Goal: Information Seeking & Learning: Learn about a topic

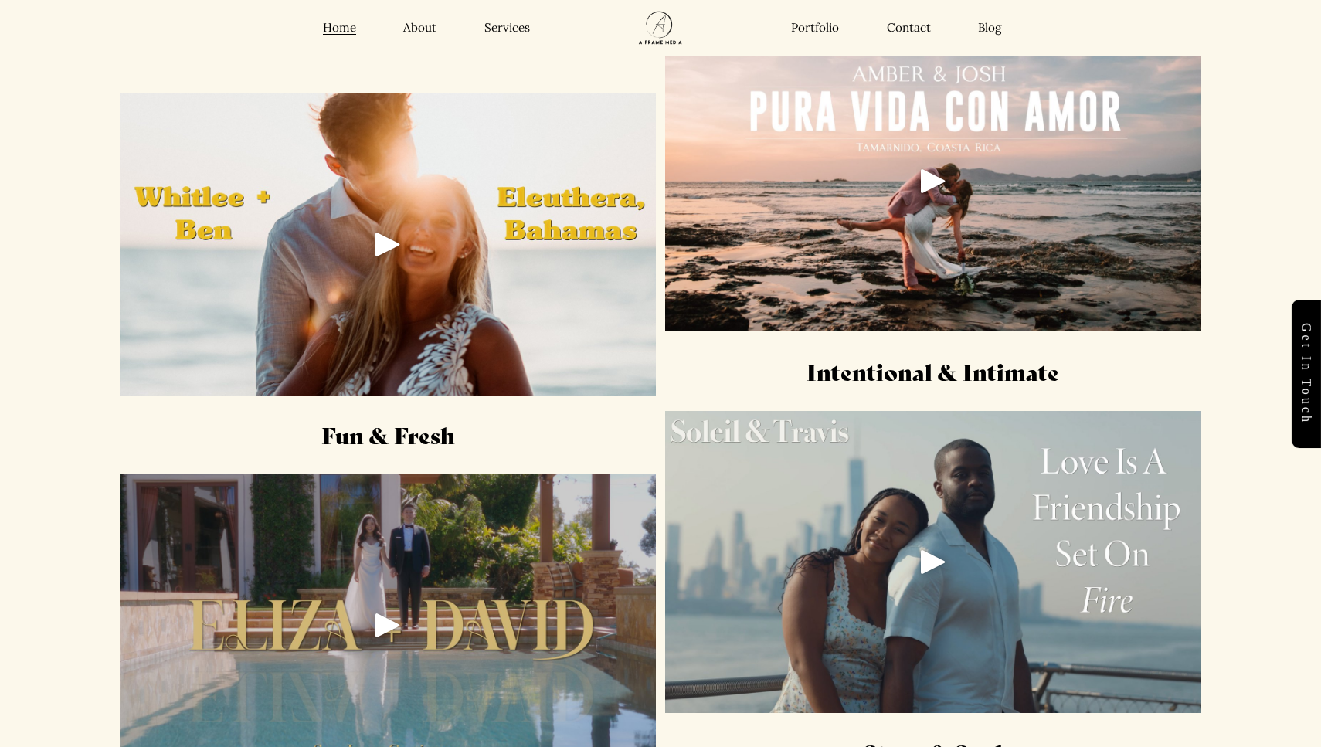
scroll to position [1879, 0]
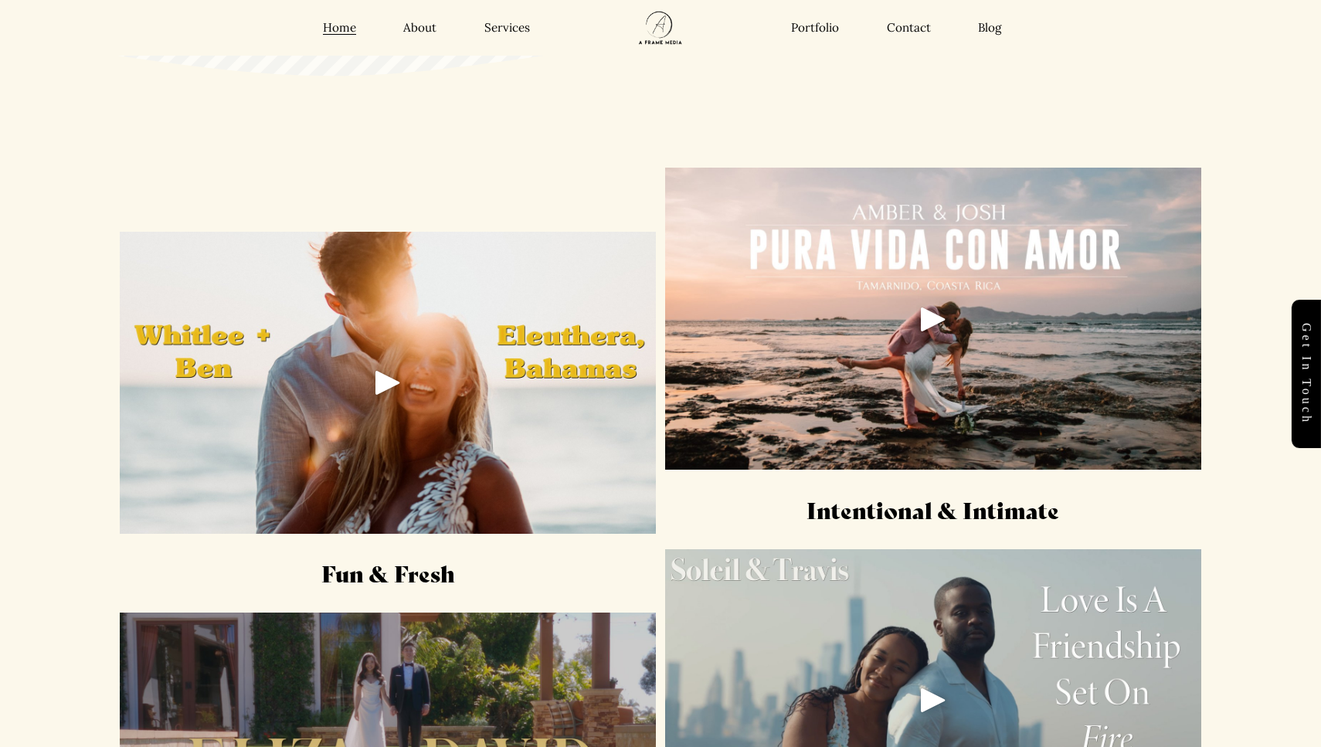
click at [955, 317] on div at bounding box center [933, 319] width 536 height 302
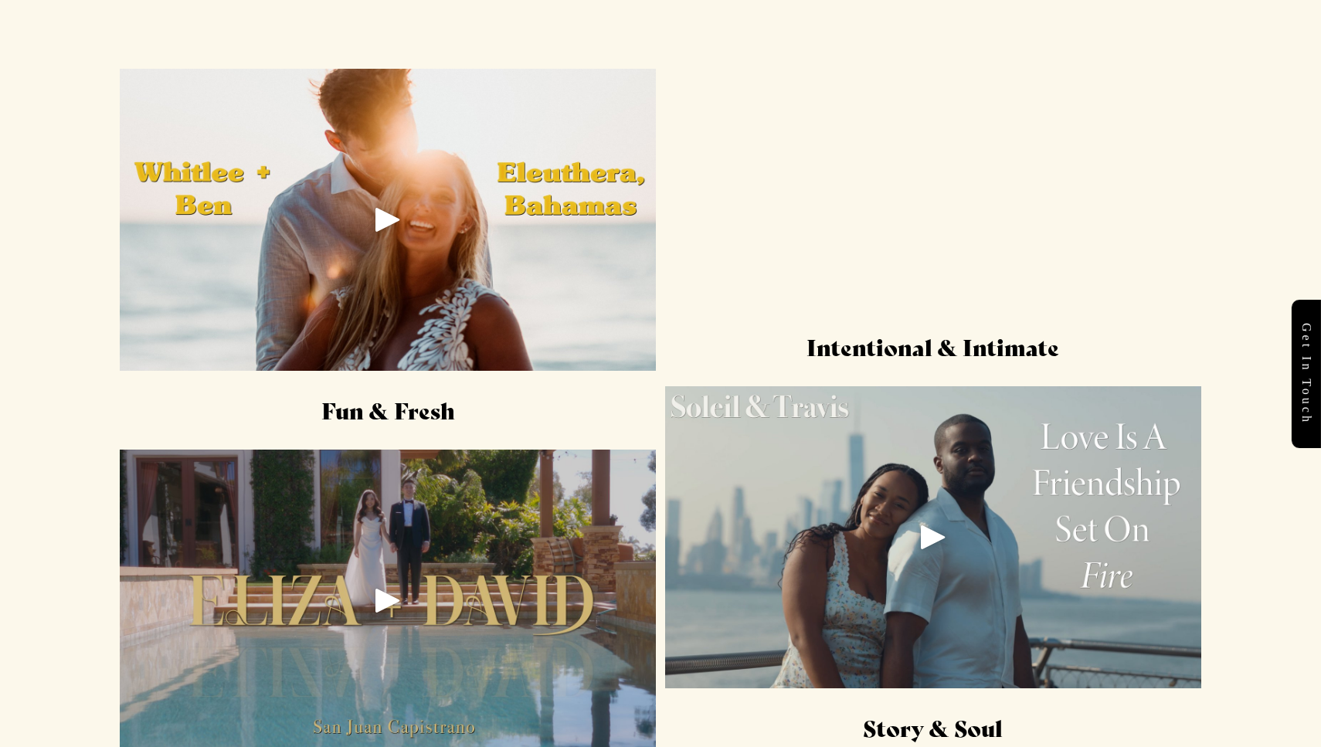
scroll to position [2099, 0]
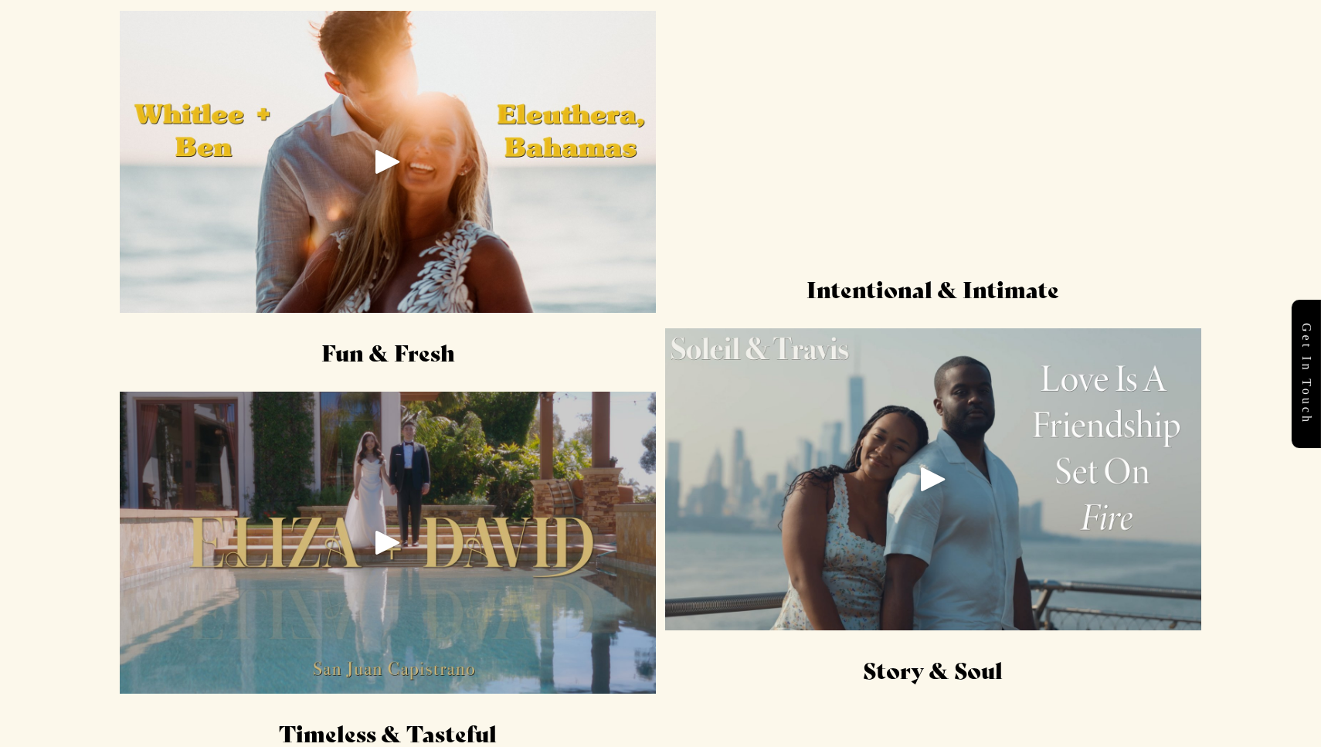
click at [385, 535] on div "Play" at bounding box center [387, 542] width 37 height 37
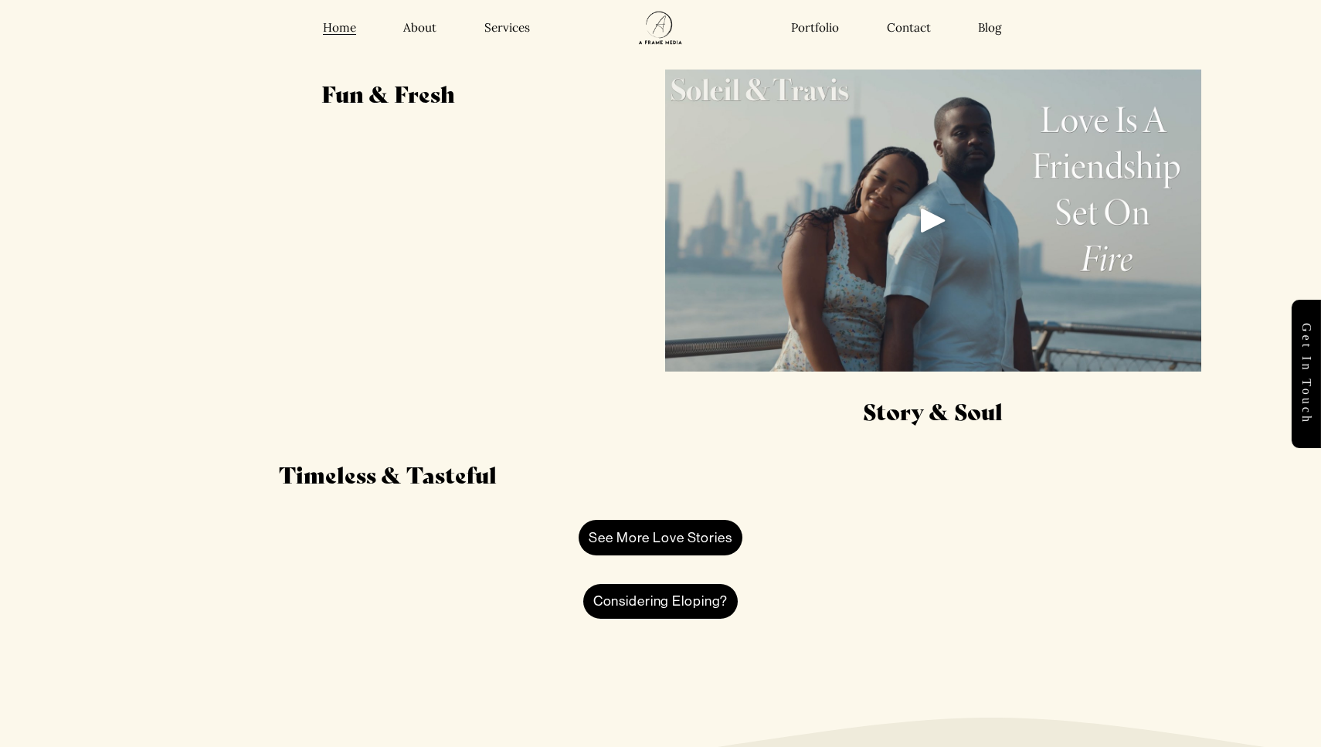
scroll to position [2278, 0]
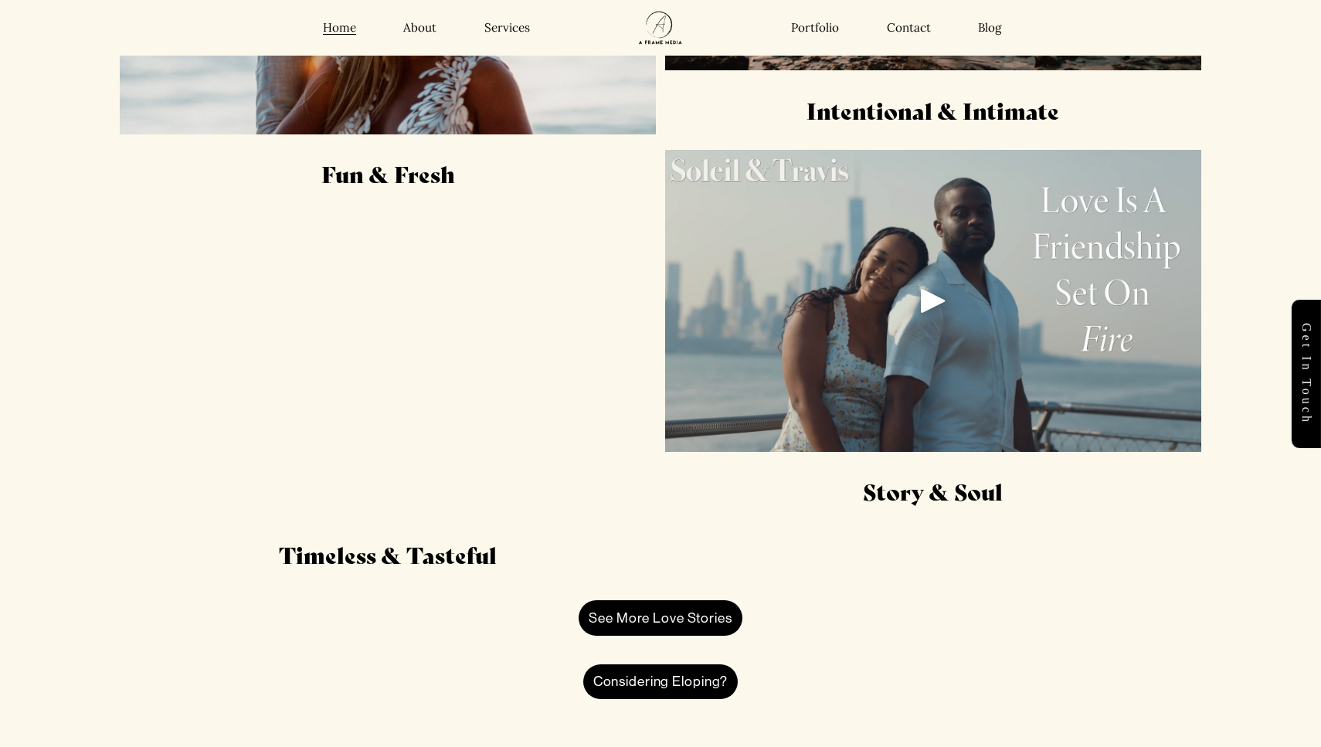
click at [901, 322] on div at bounding box center [933, 301] width 536 height 302
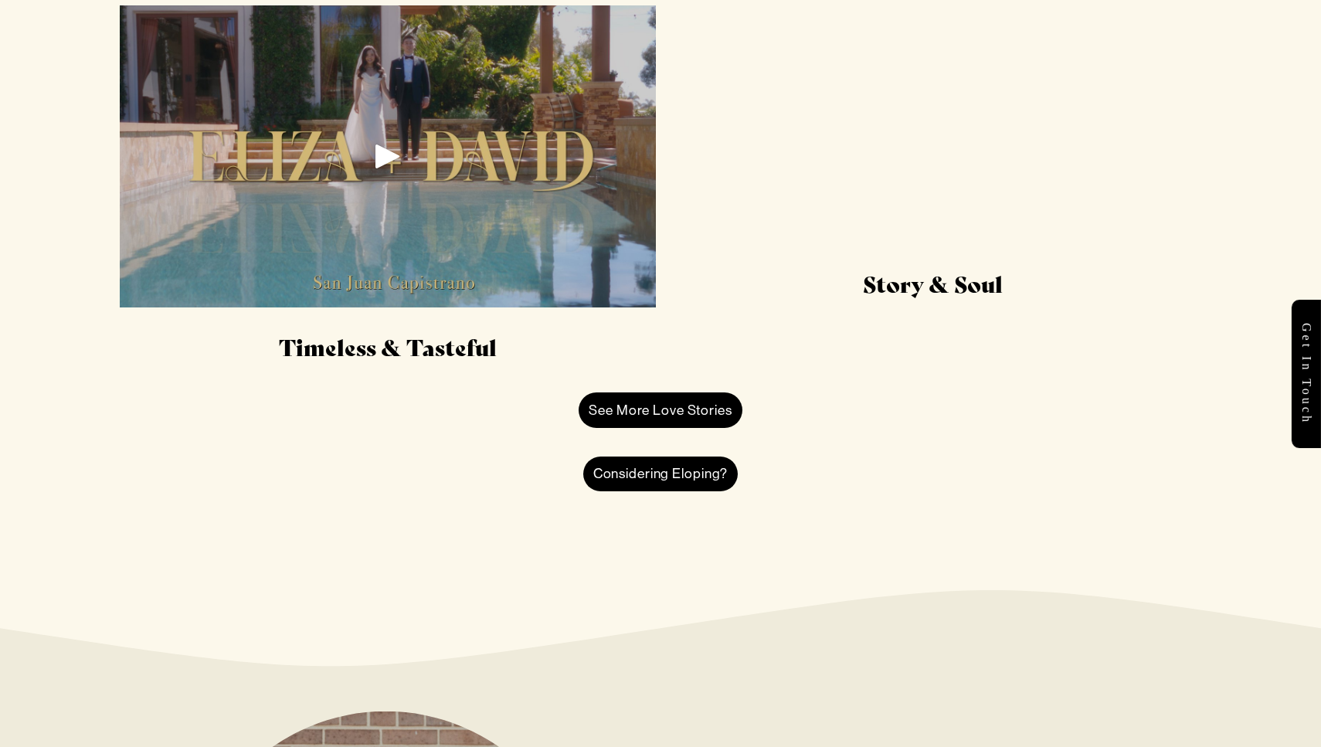
scroll to position [2407, 0]
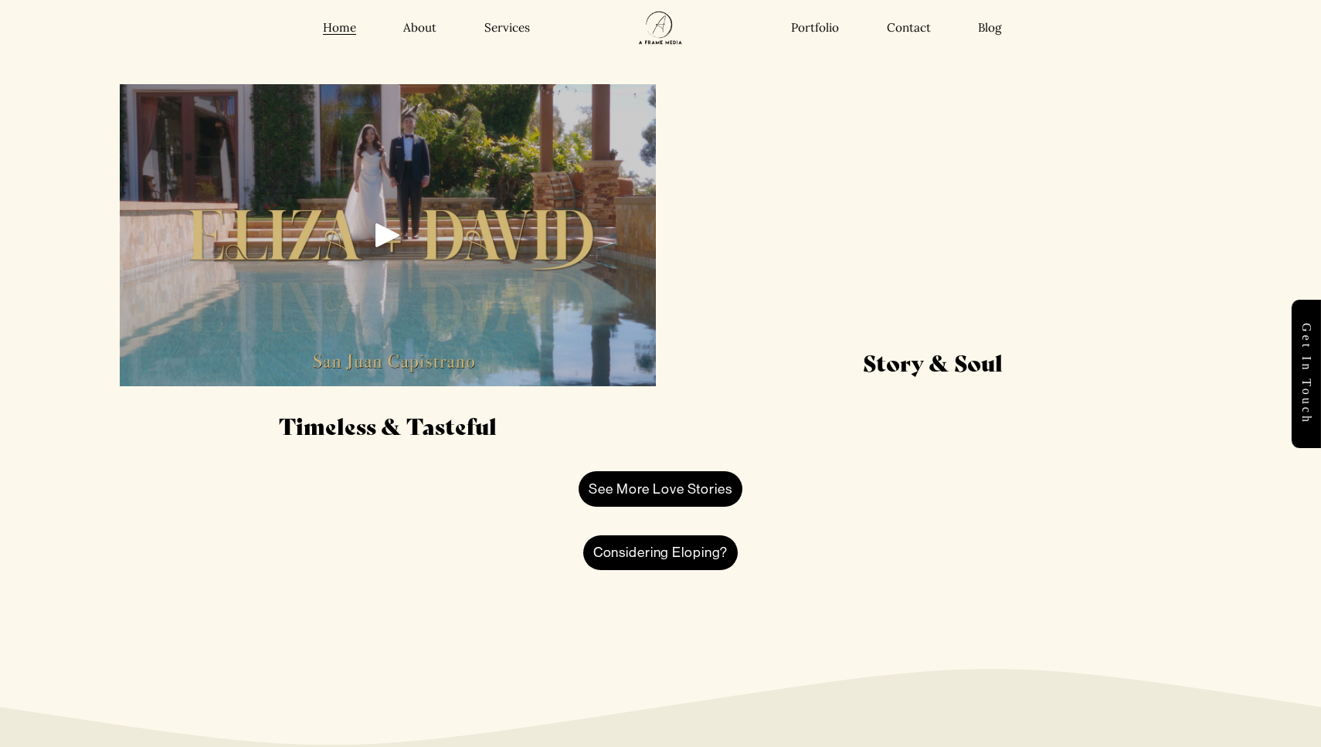
click at [650, 453] on div "Fun & Fresh Intentional & Intimate Story & Soul Timeless & Tasteful See More Lo…" at bounding box center [660, 108] width 1321 height 944
click at [650, 479] on link "See More Love Stories" at bounding box center [660, 489] width 163 height 36
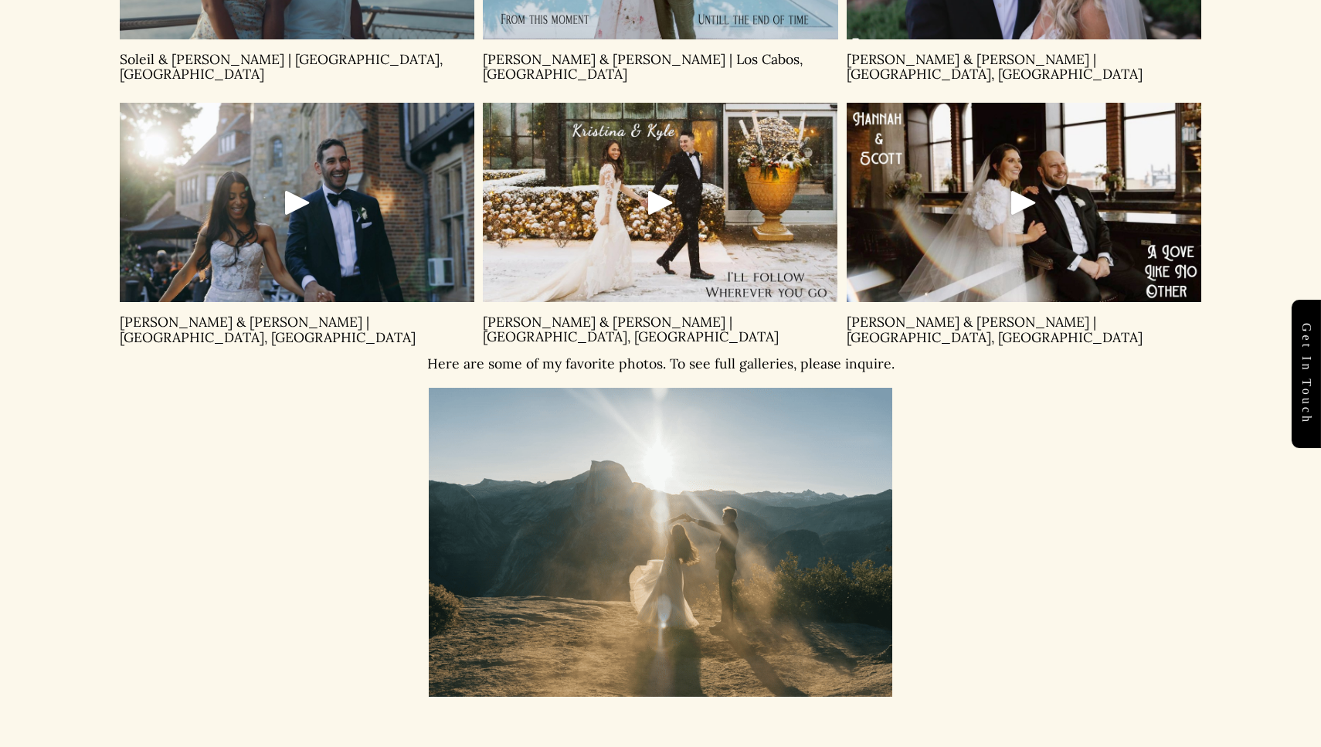
scroll to position [1305, 0]
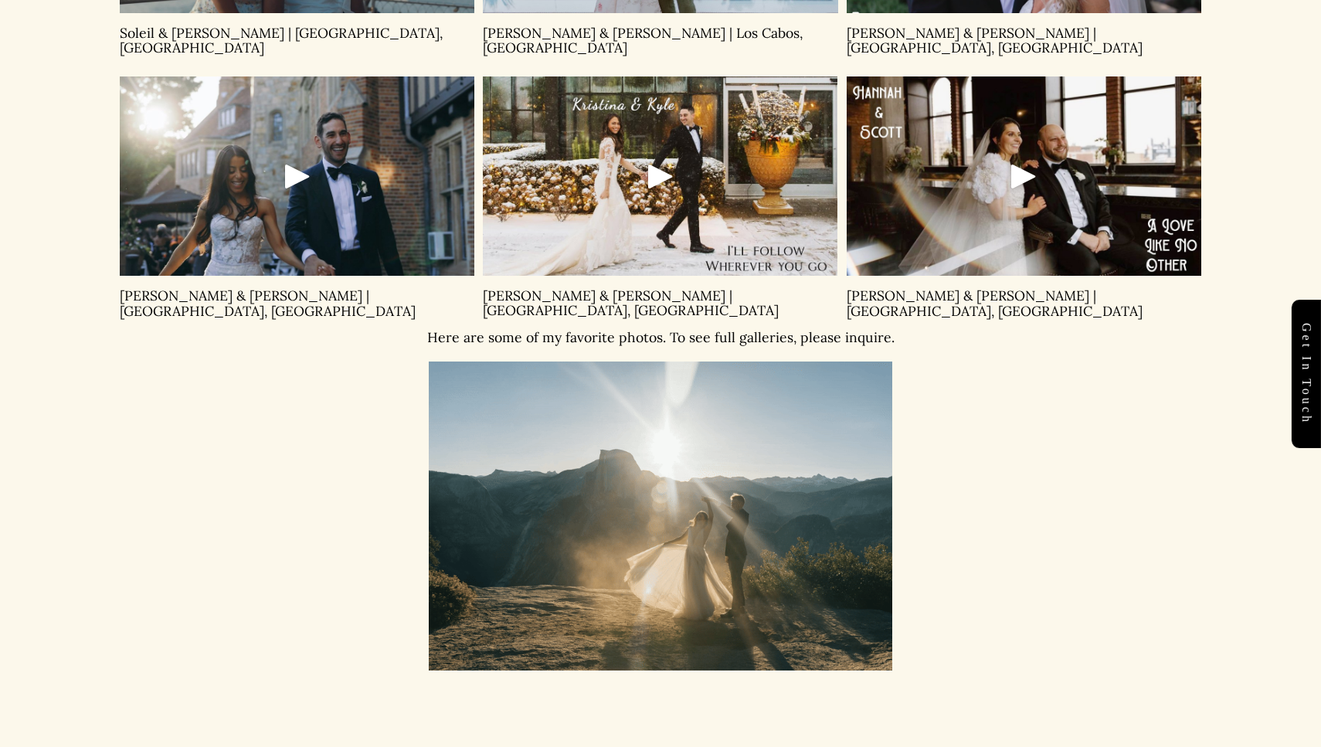
click at [304, 158] on div "Play" at bounding box center [297, 176] width 37 height 37
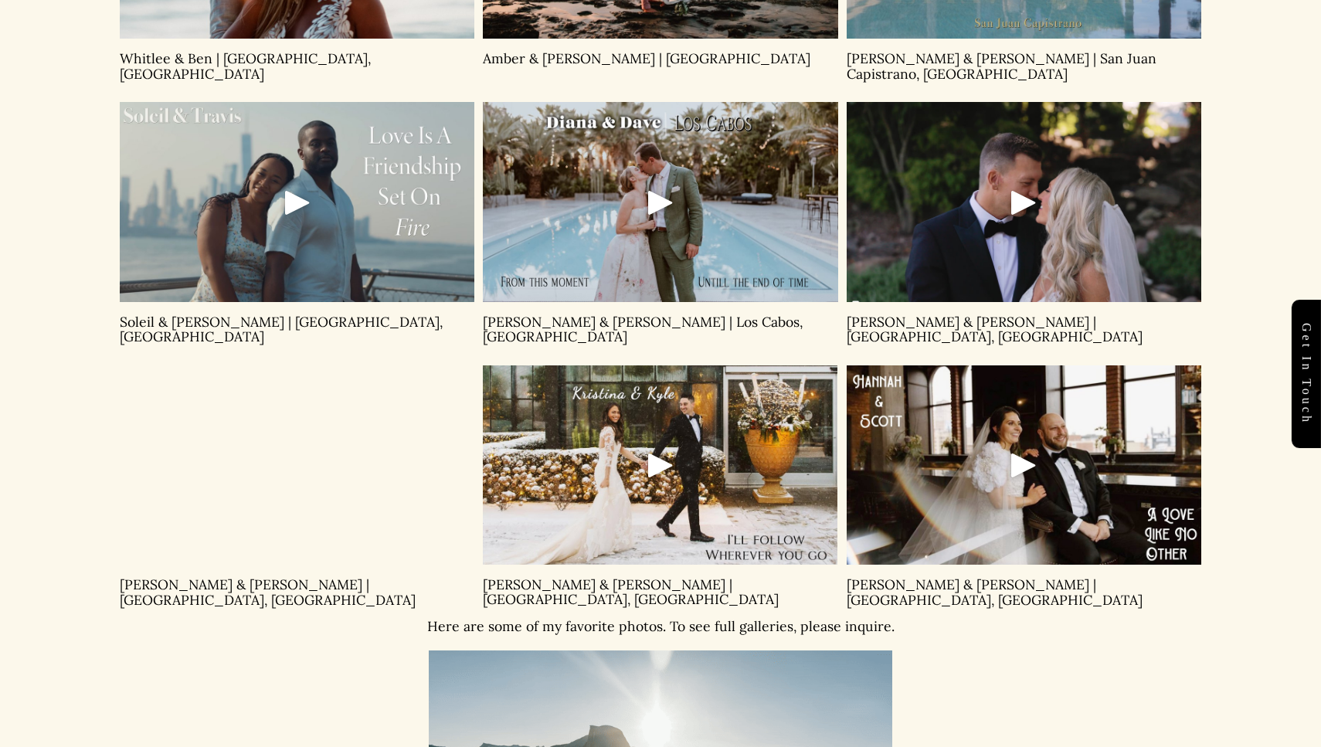
scroll to position [1006, 0]
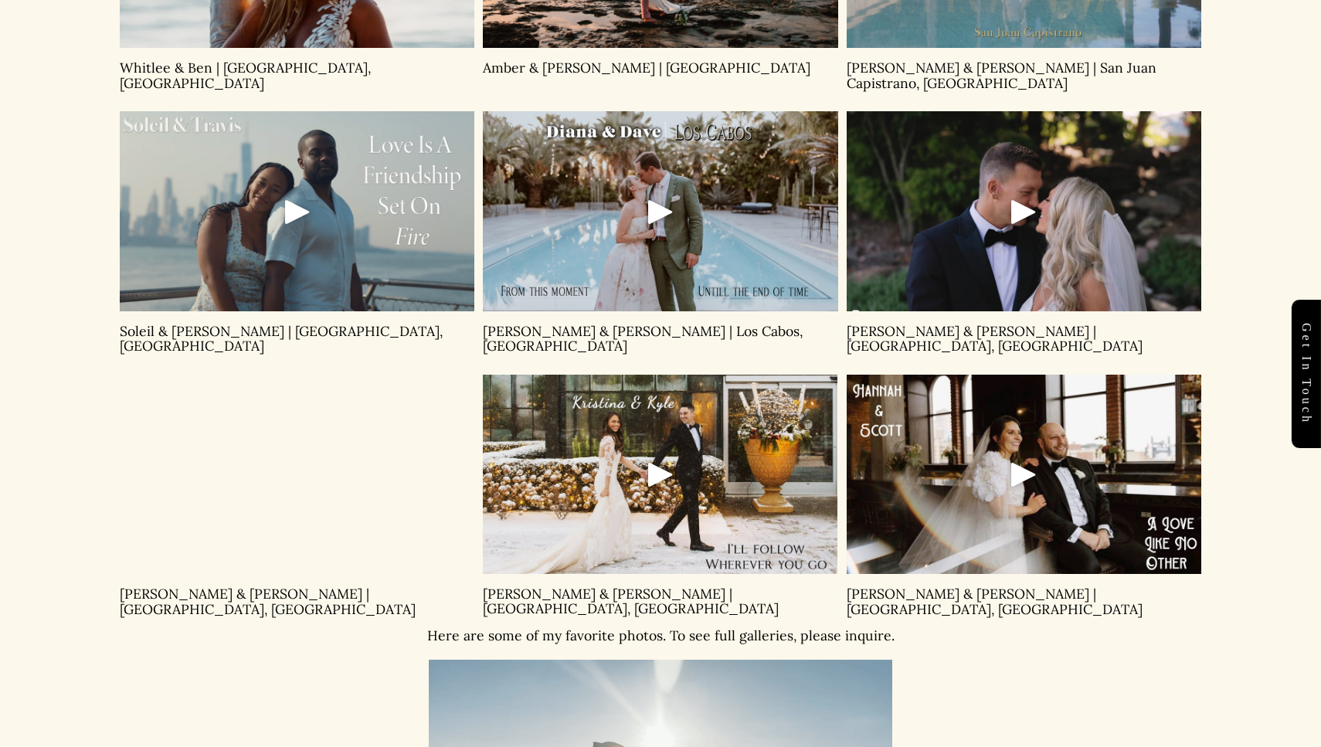
click at [1024, 456] on div "Play" at bounding box center [1023, 474] width 37 height 37
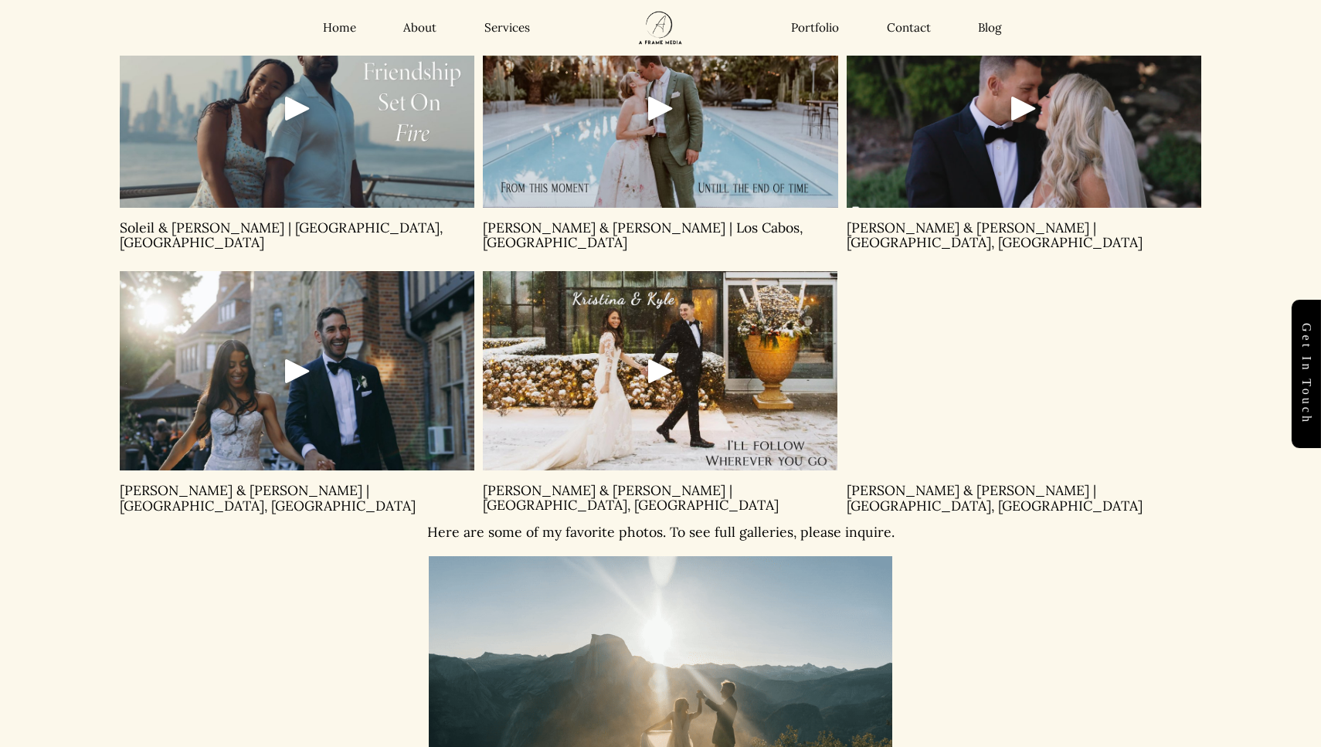
scroll to position [1115, 0]
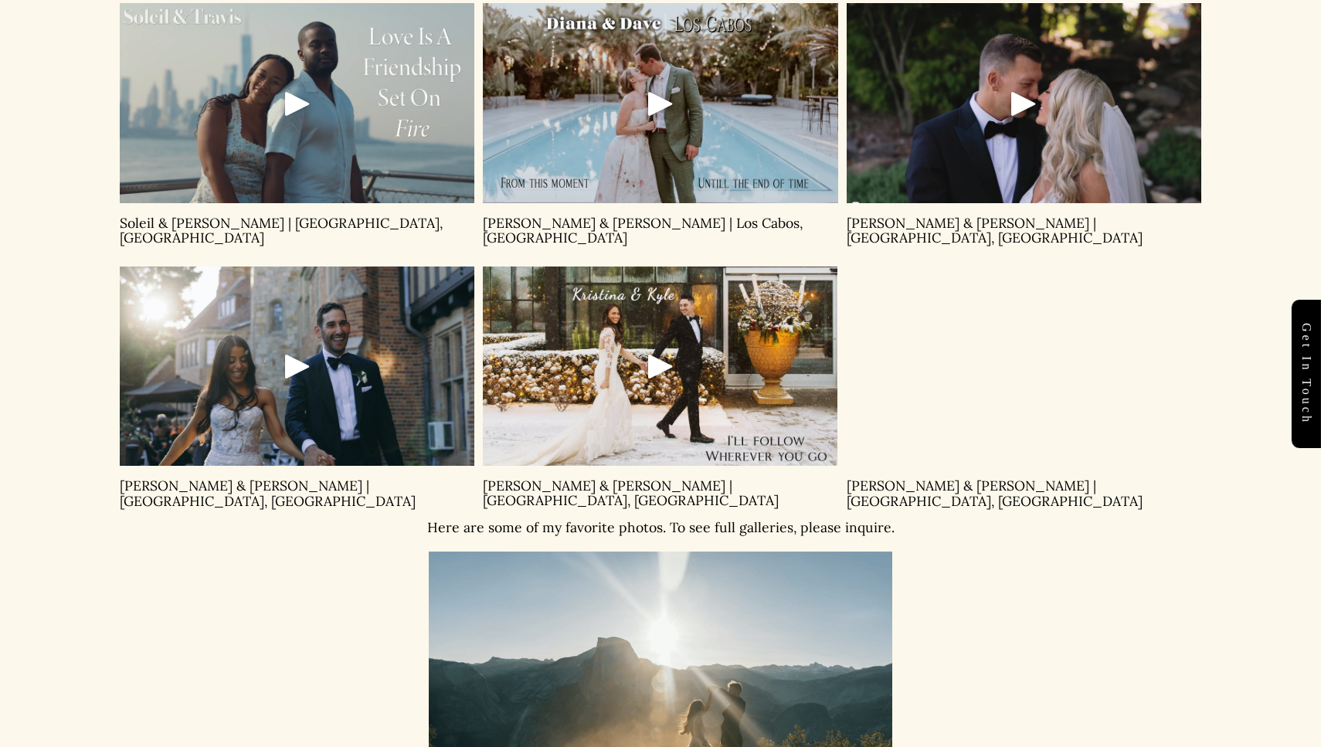
click at [299, 311] on div at bounding box center [297, 366] width 355 height 200
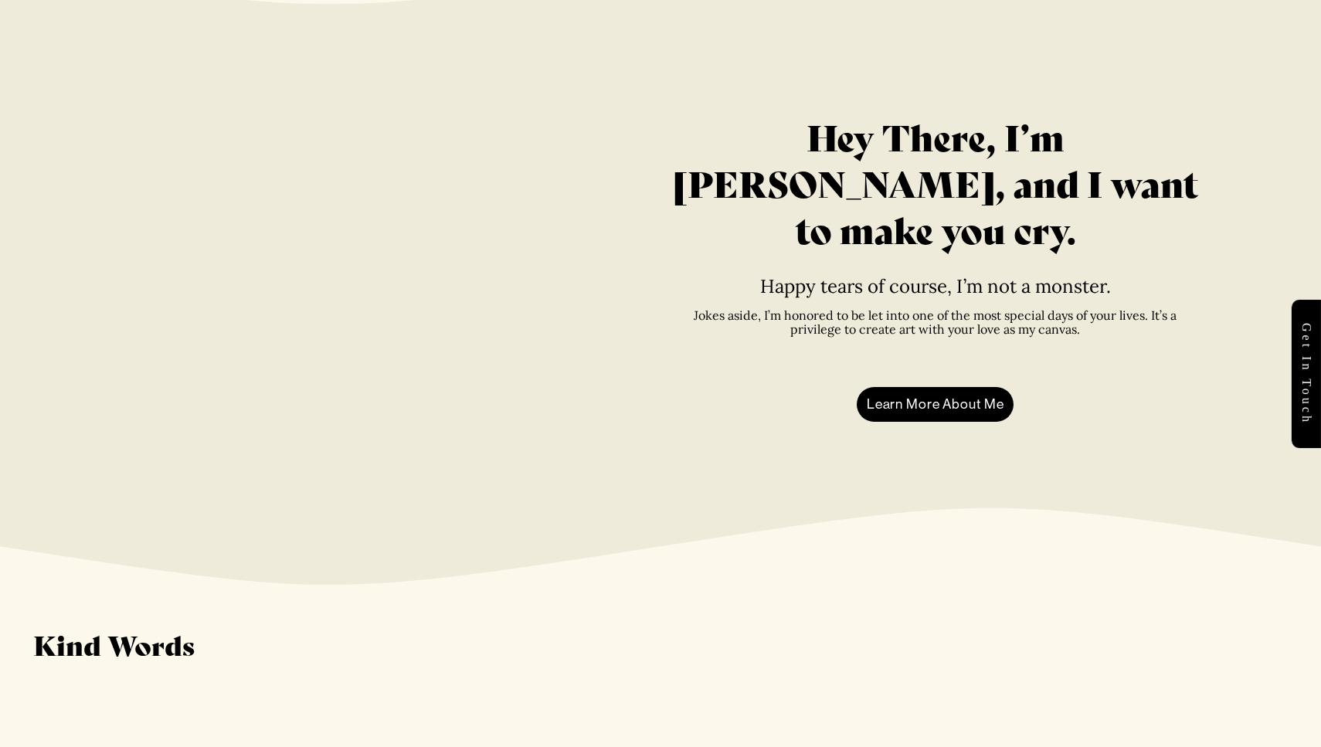
scroll to position [3148, 0]
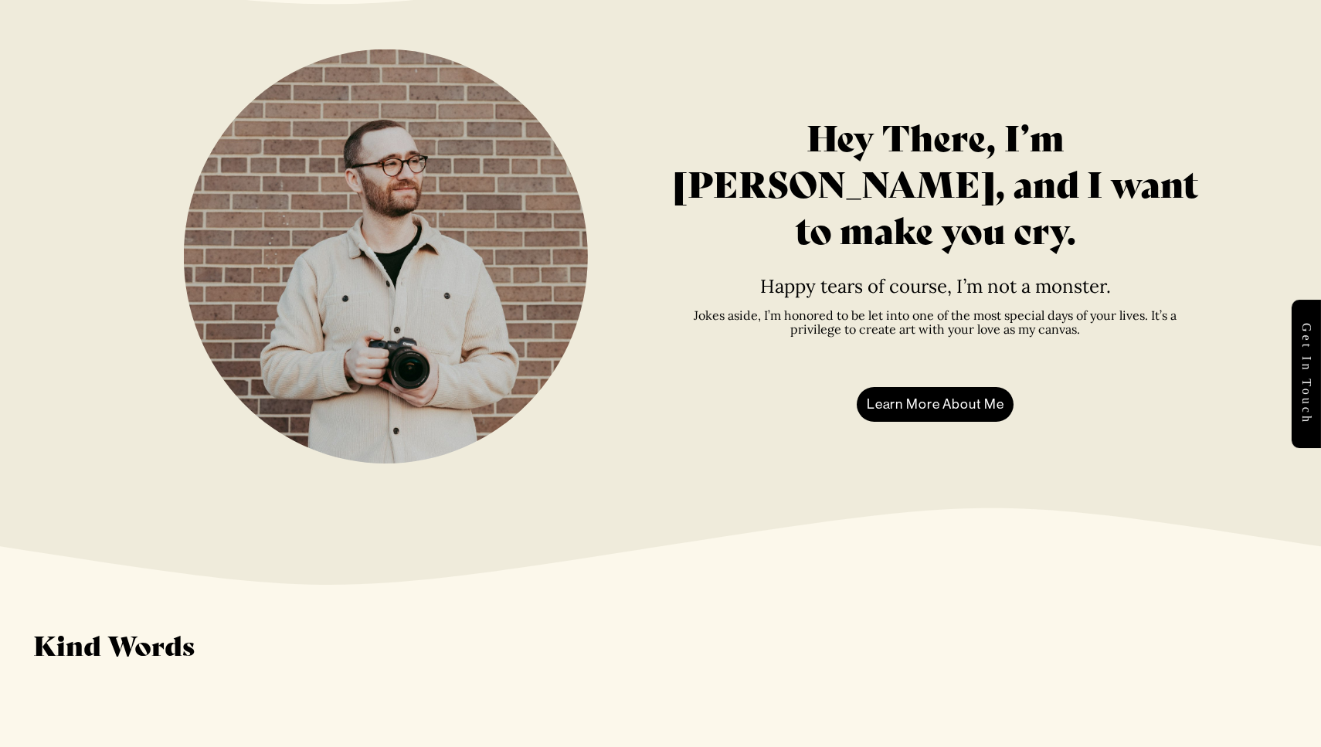
click at [895, 387] on link "Learn More About Me" at bounding box center [935, 405] width 157 height 36
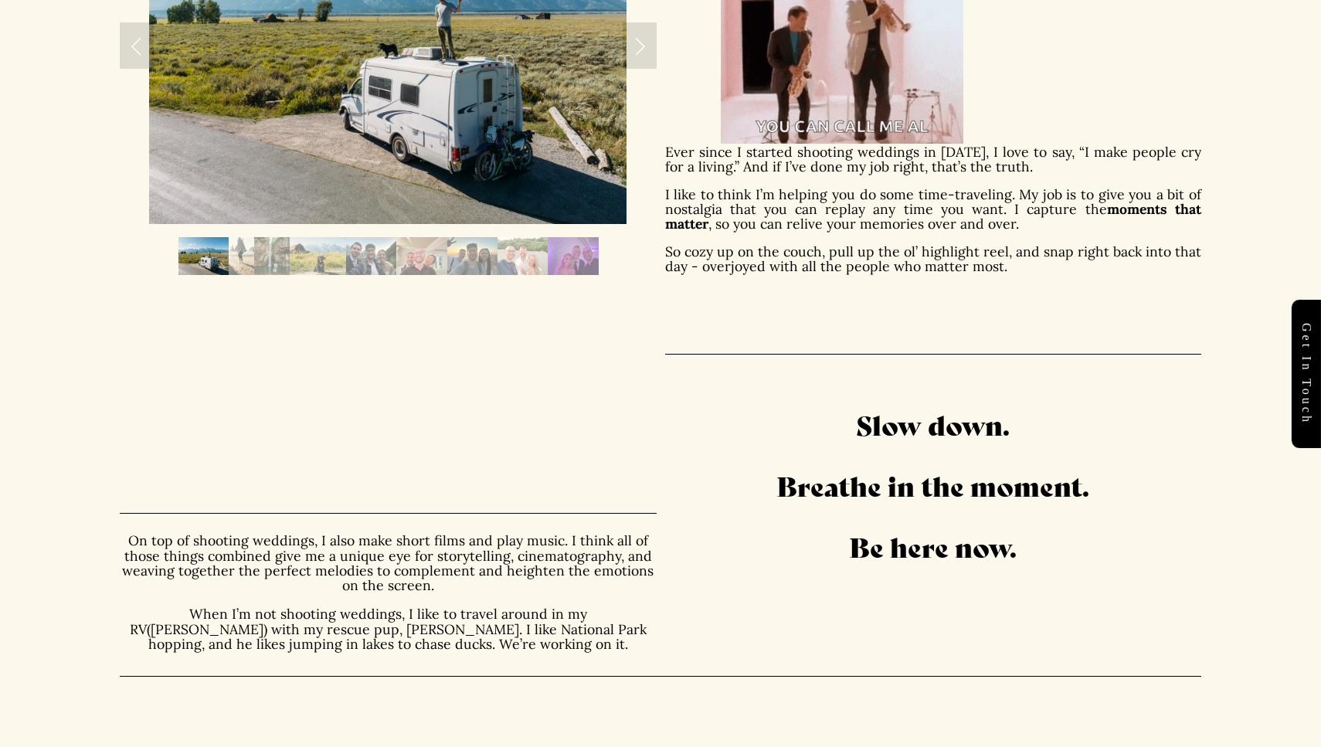
scroll to position [696, 0]
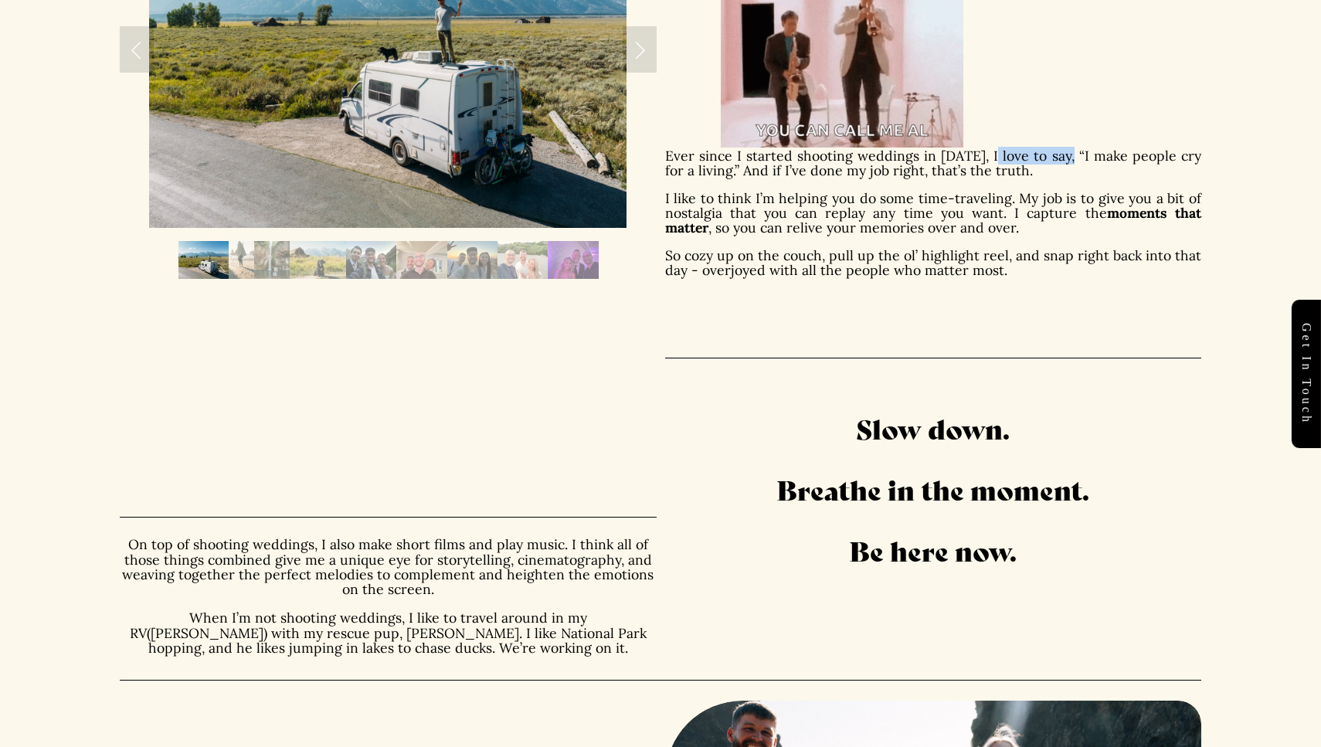
drag, startPoint x: 980, startPoint y: 157, endPoint x: 1054, endPoint y: 158, distance: 73.4
click at [1055, 158] on p "Ever since I started shooting weddings in 2017, I love to say, “I make people c…" at bounding box center [933, 163] width 536 height 30
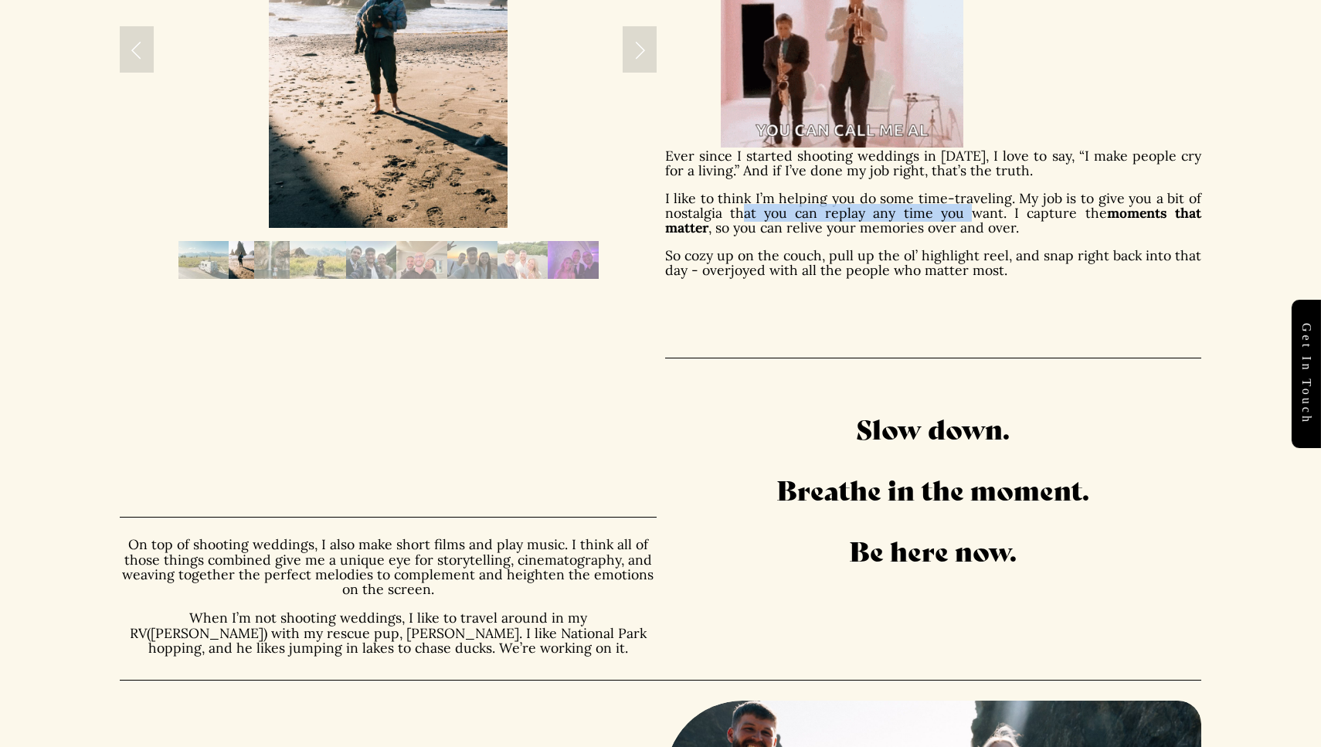
drag, startPoint x: 742, startPoint y: 205, endPoint x: 935, endPoint y: 212, distance: 192.5
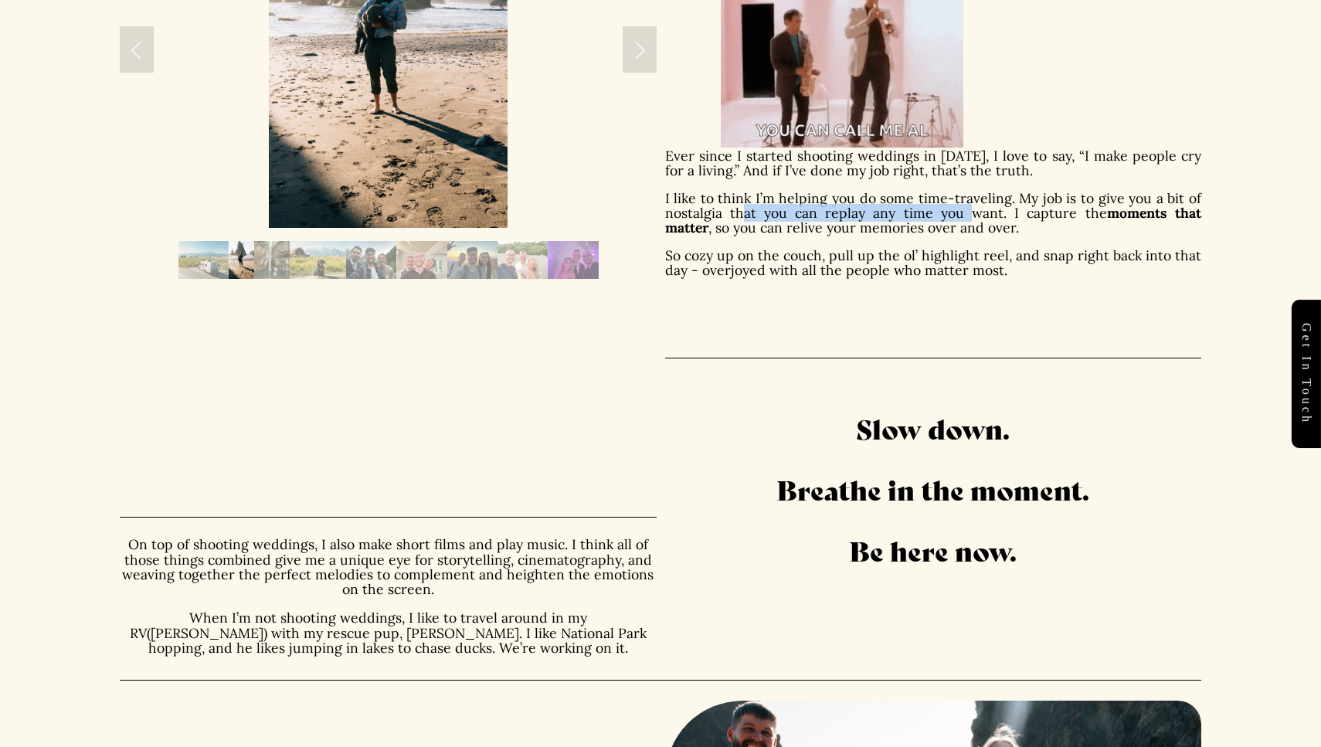
click at [935, 212] on p "I like to think I’m helping you do some time-traveling. My job is to give you a…" at bounding box center [933, 213] width 536 height 45
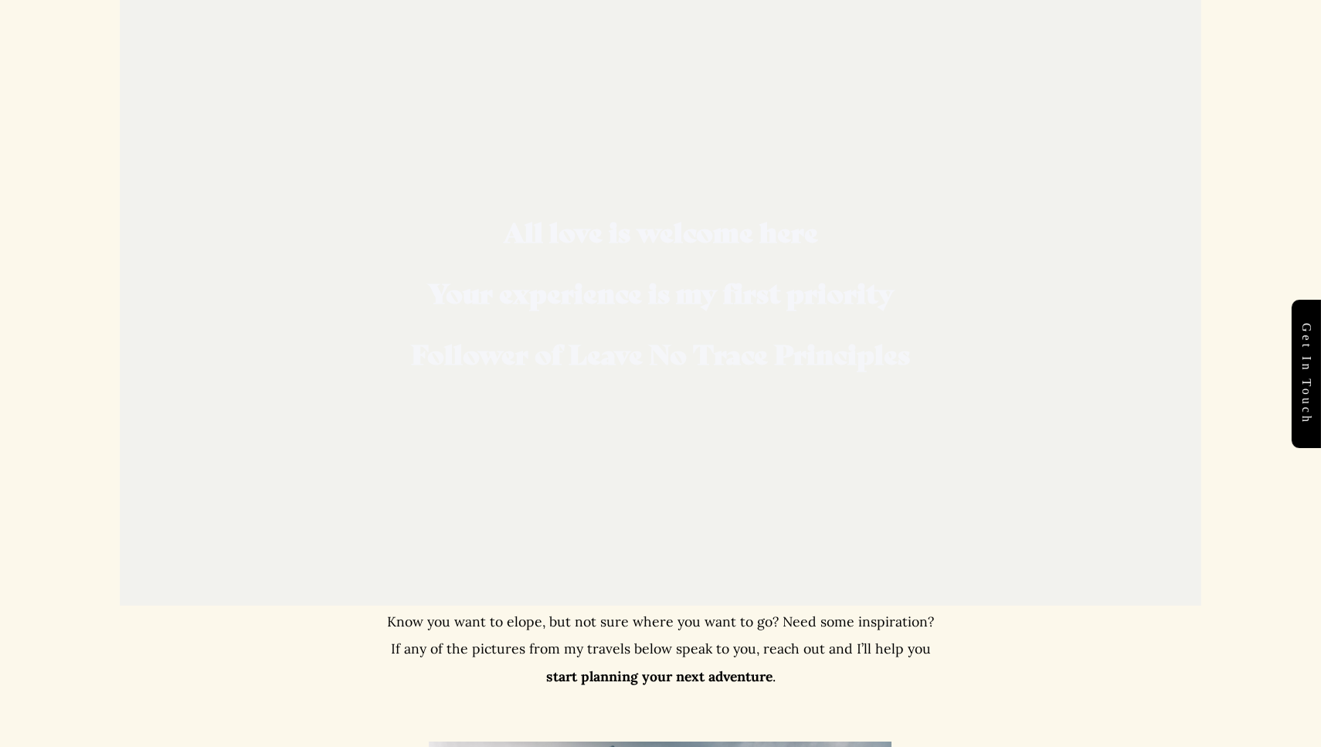
scroll to position [1923, 0]
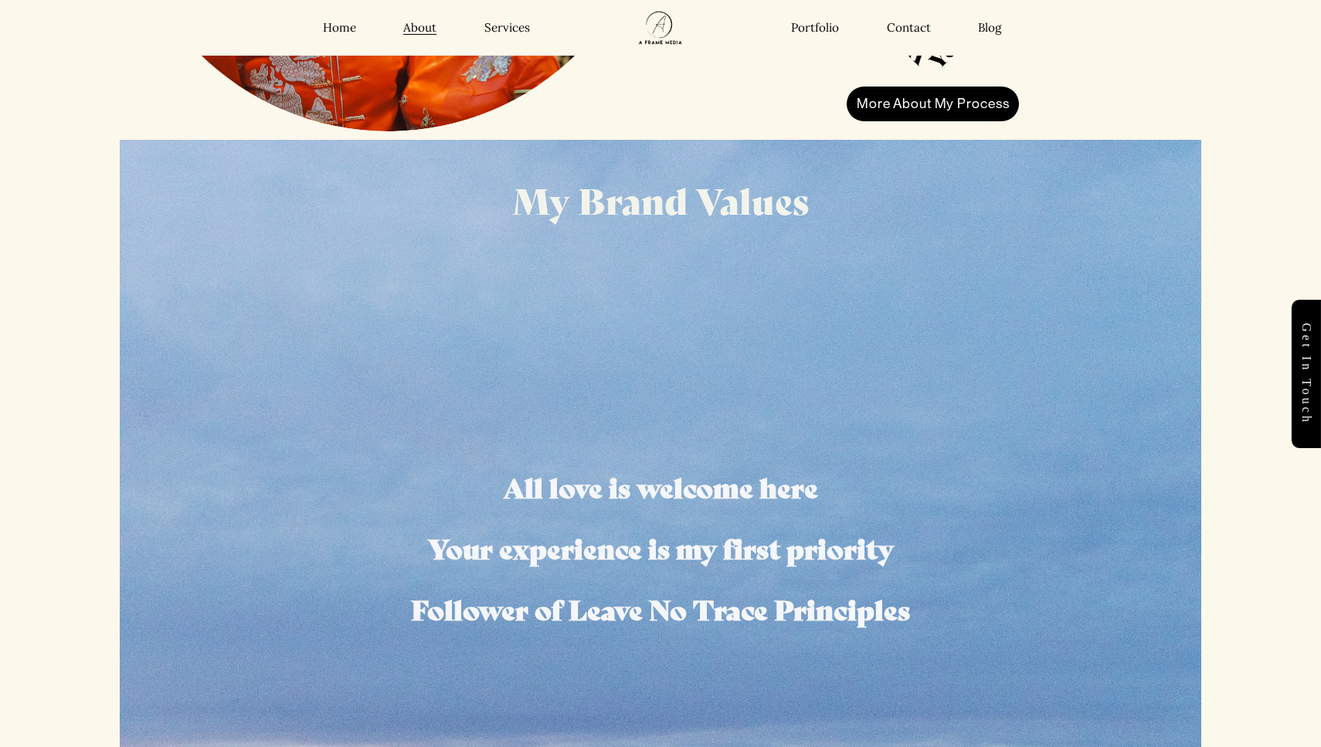
click at [944, 101] on link "More About My Process" at bounding box center [933, 105] width 172 height 36
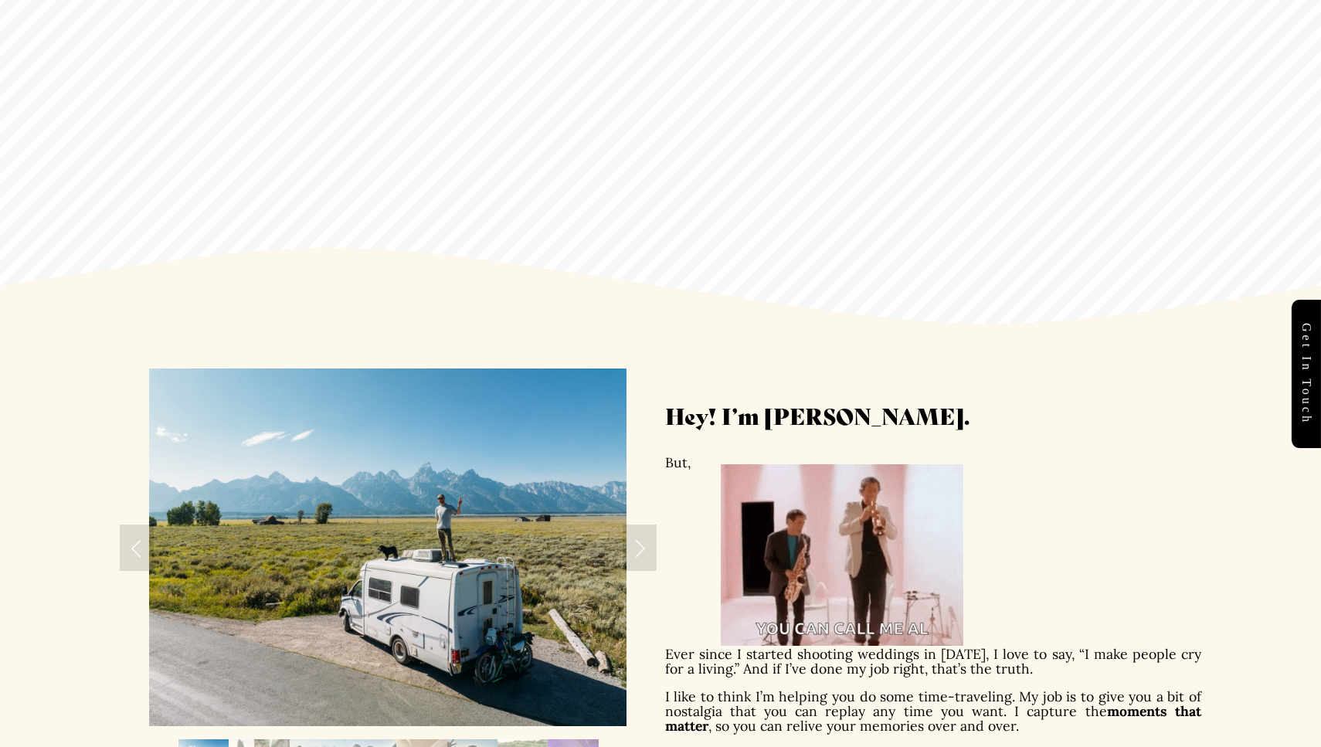
scroll to position [424, 0]
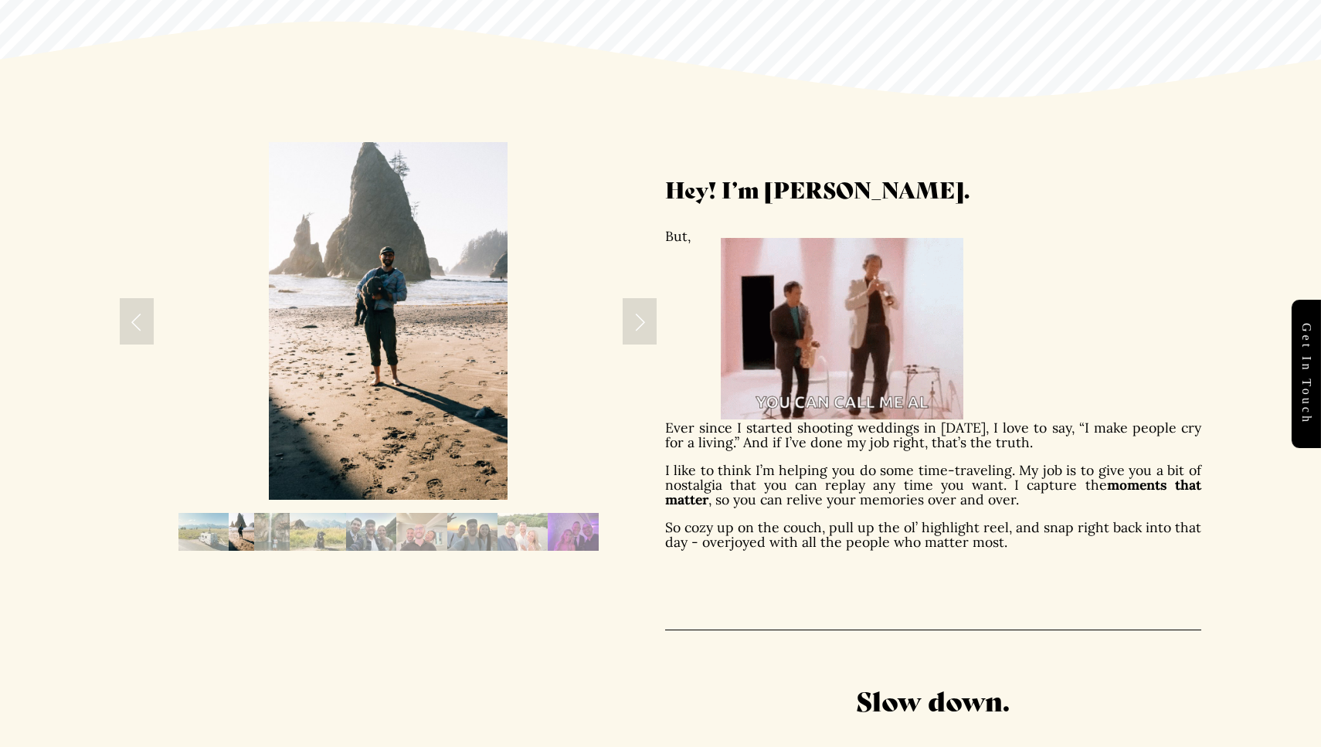
click at [628, 314] on link "Next Slide" at bounding box center [640, 321] width 34 height 46
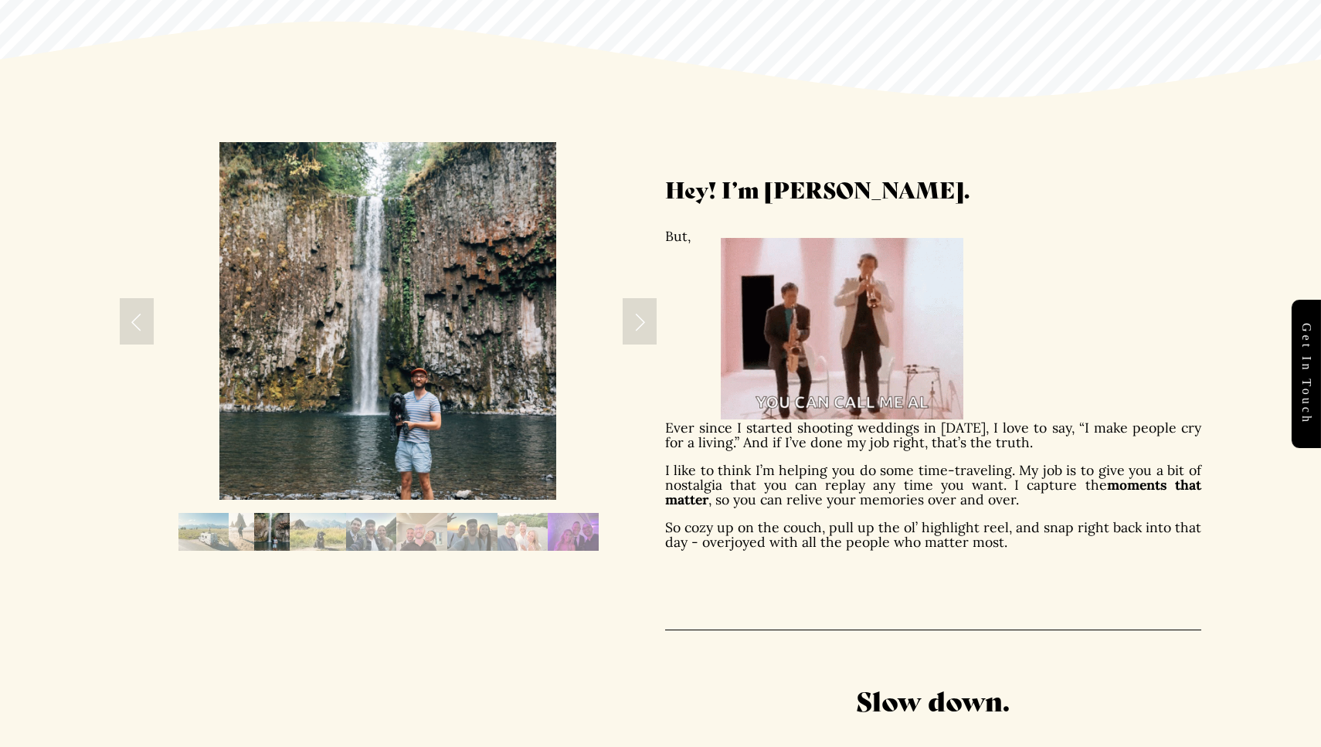
click at [620, 314] on div at bounding box center [388, 321] width 536 height 358
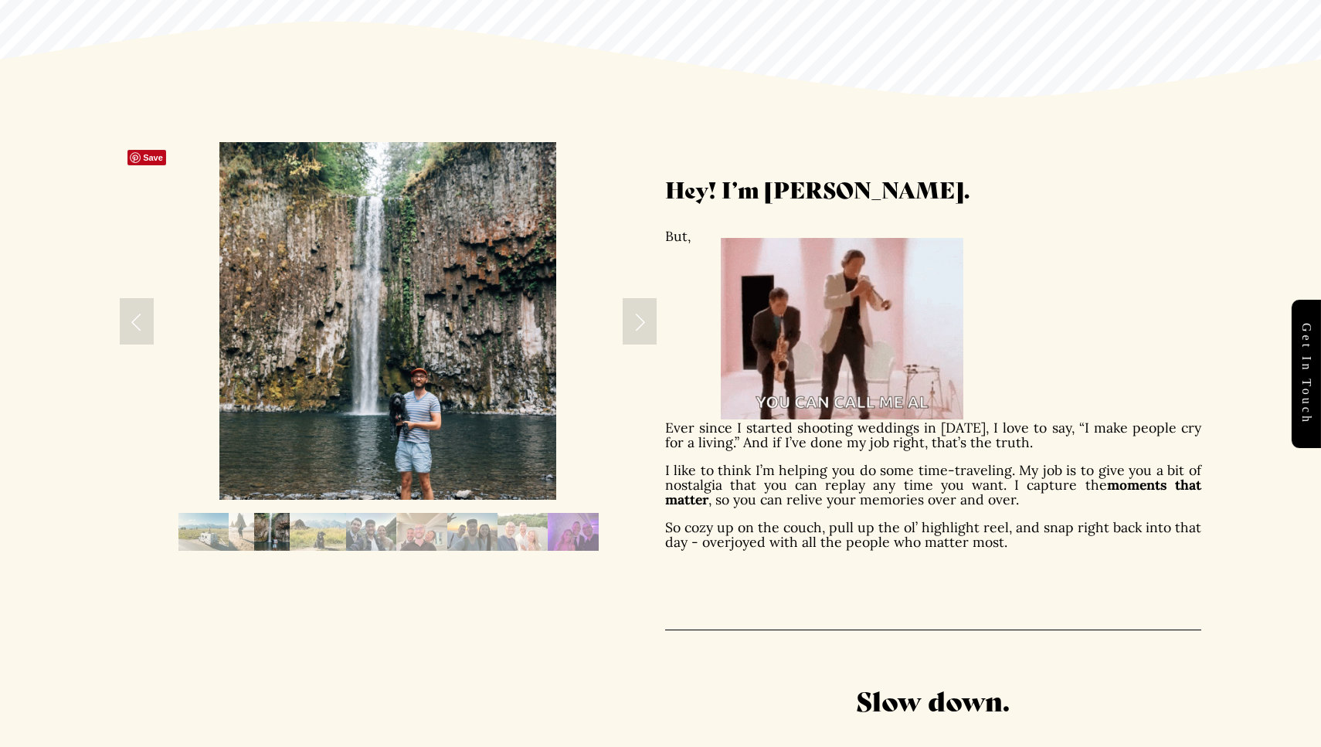
click at [391, 386] on img at bounding box center [387, 321] width 337 height 358
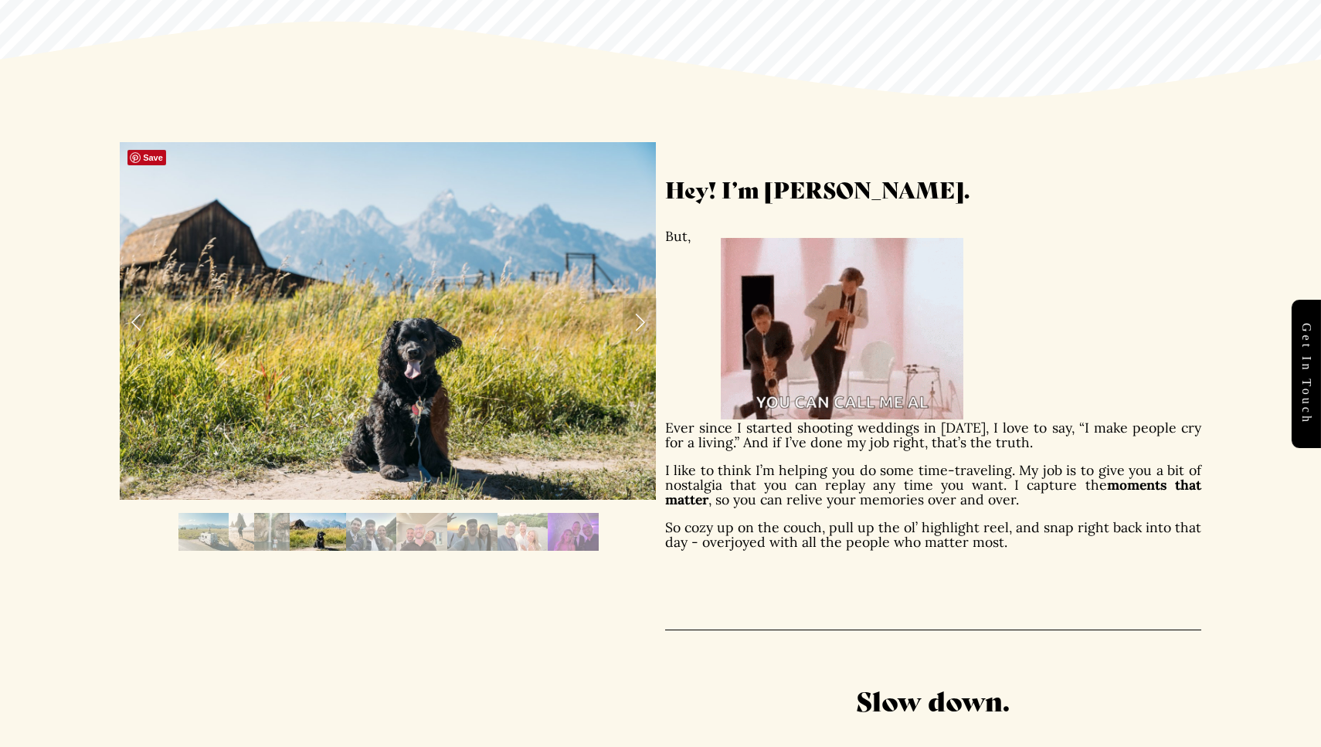
click at [461, 376] on img at bounding box center [388, 321] width 536 height 358
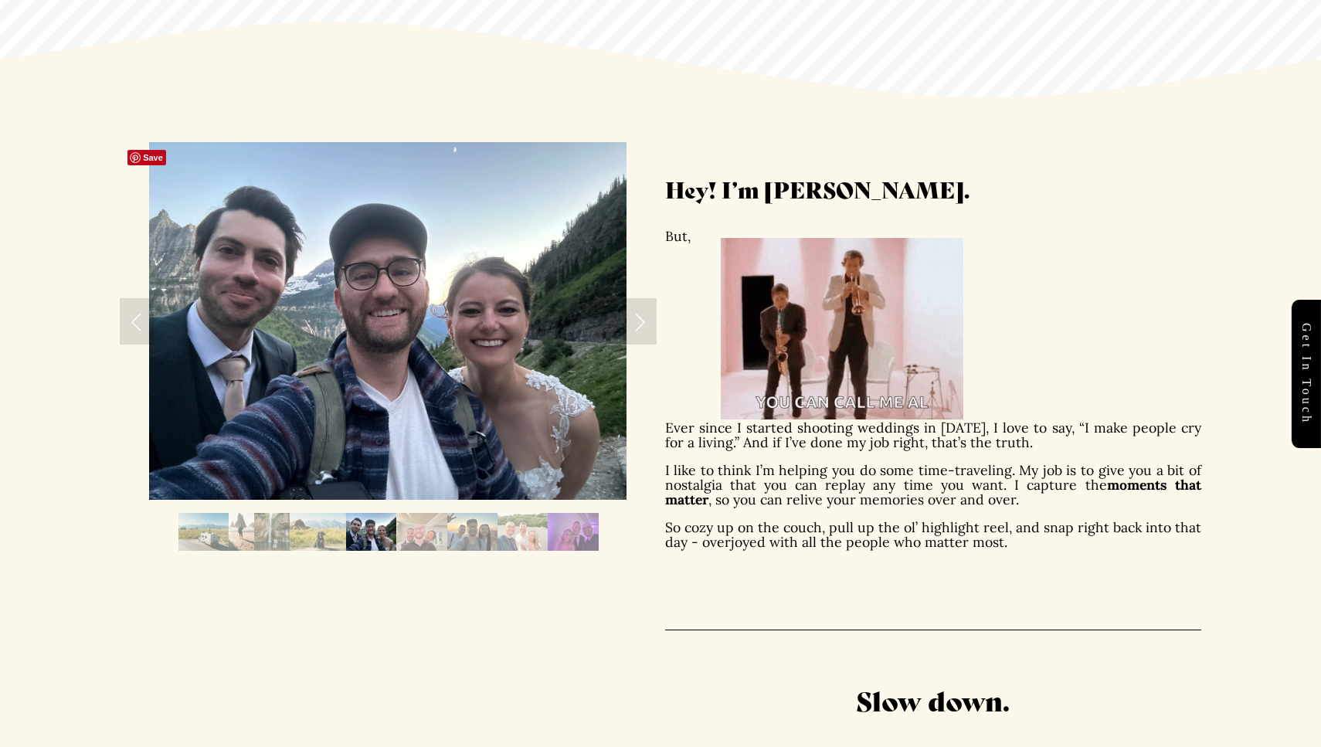
click at [628, 318] on link "Next Slide" at bounding box center [640, 321] width 34 height 46
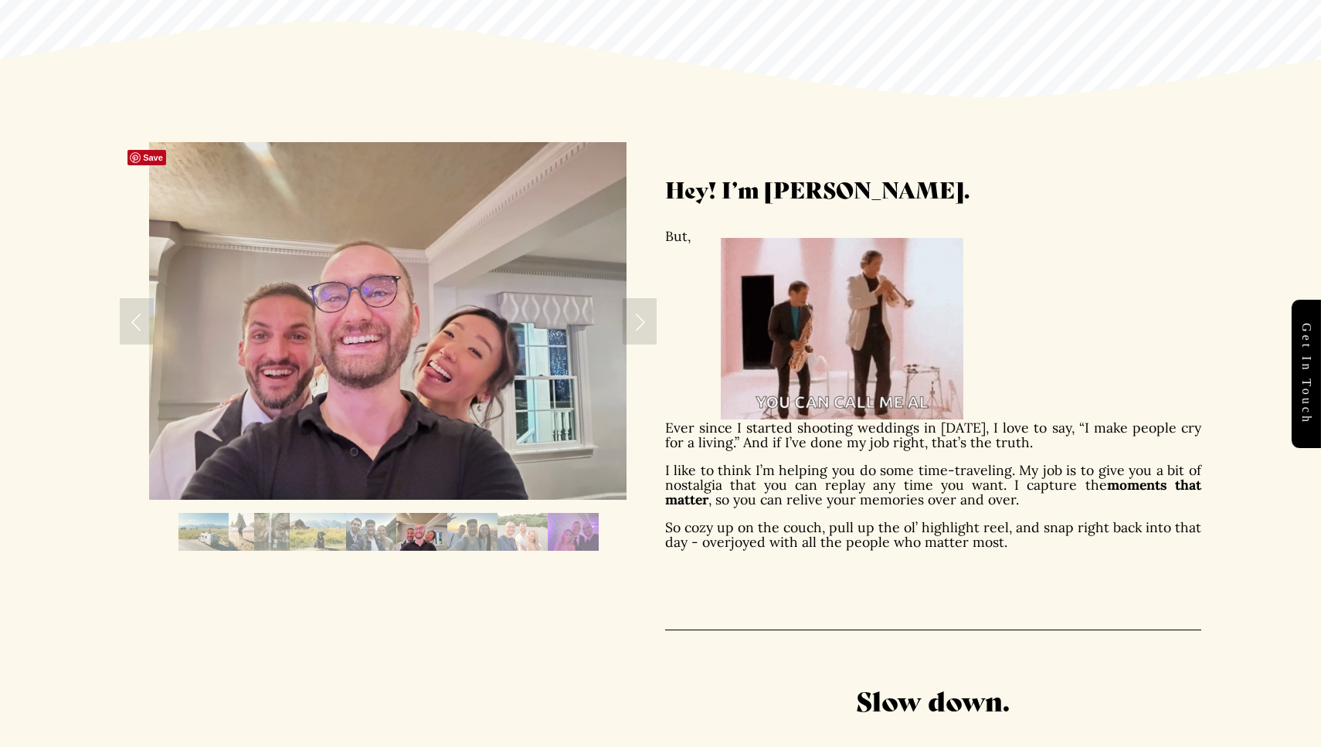
click at [629, 317] on link "Next Slide" at bounding box center [640, 321] width 34 height 46
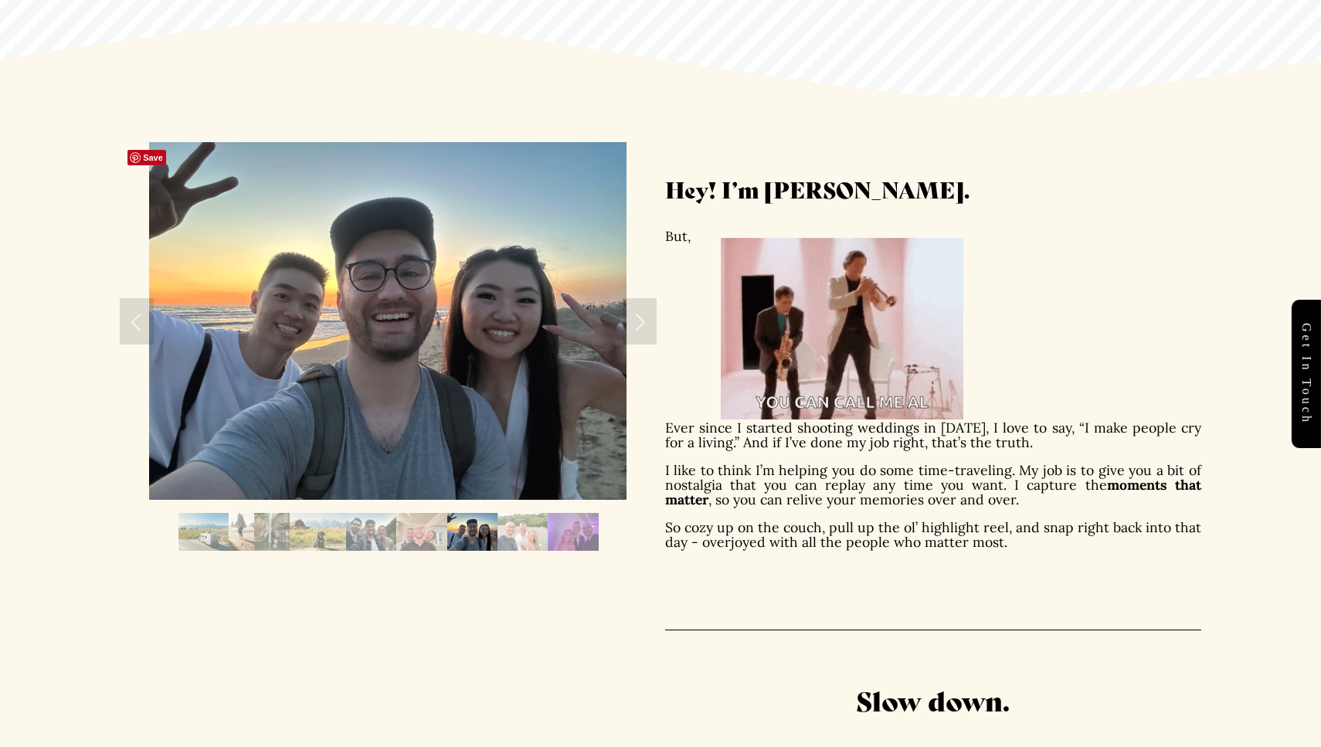
click at [629, 317] on link "Next Slide" at bounding box center [640, 321] width 34 height 46
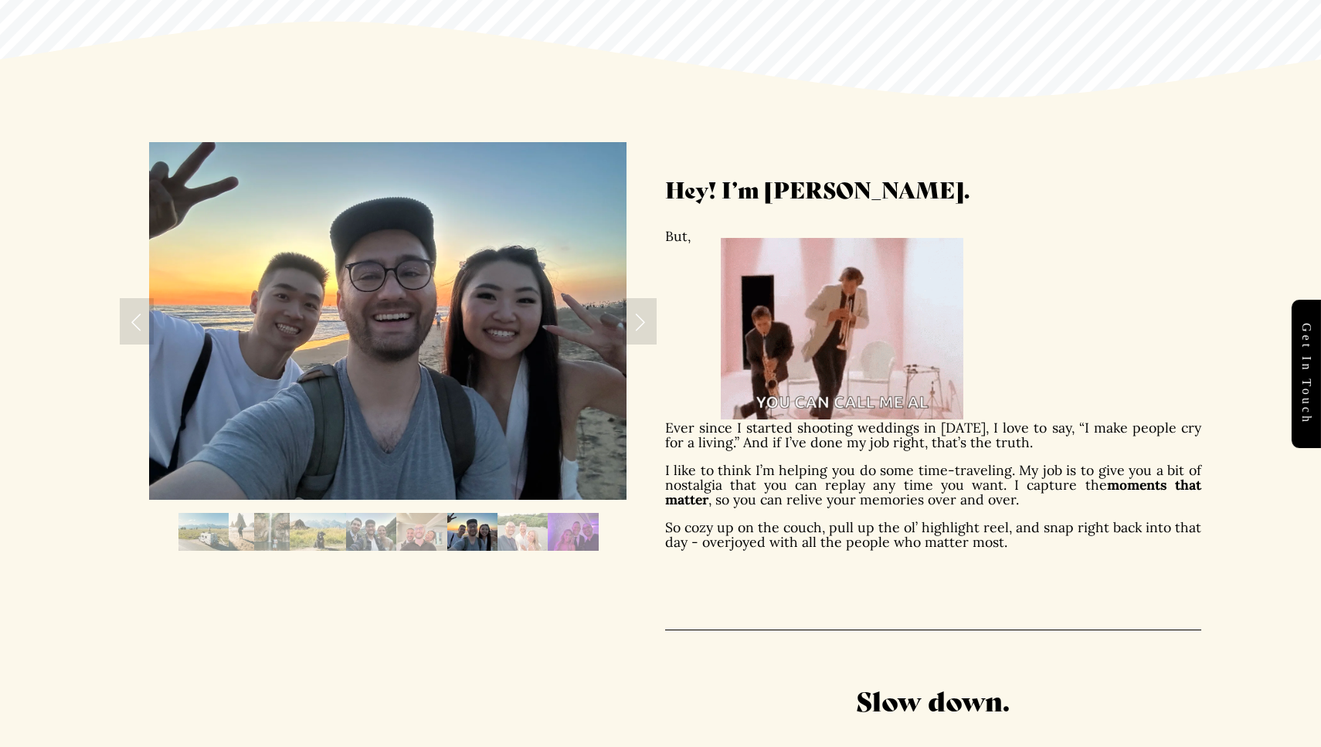
click at [642, 316] on link "Next Slide" at bounding box center [640, 321] width 34 height 46
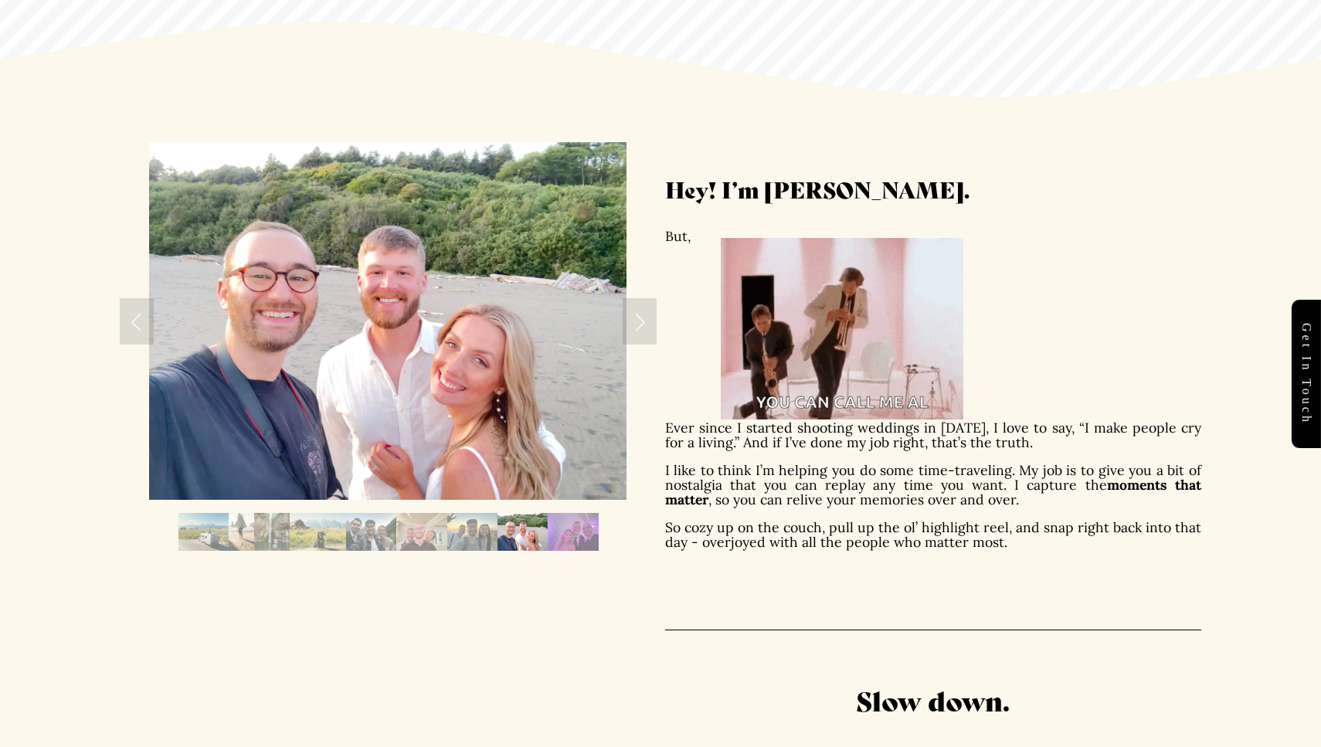
click at [640, 317] on link "Next Slide" at bounding box center [640, 321] width 34 height 46
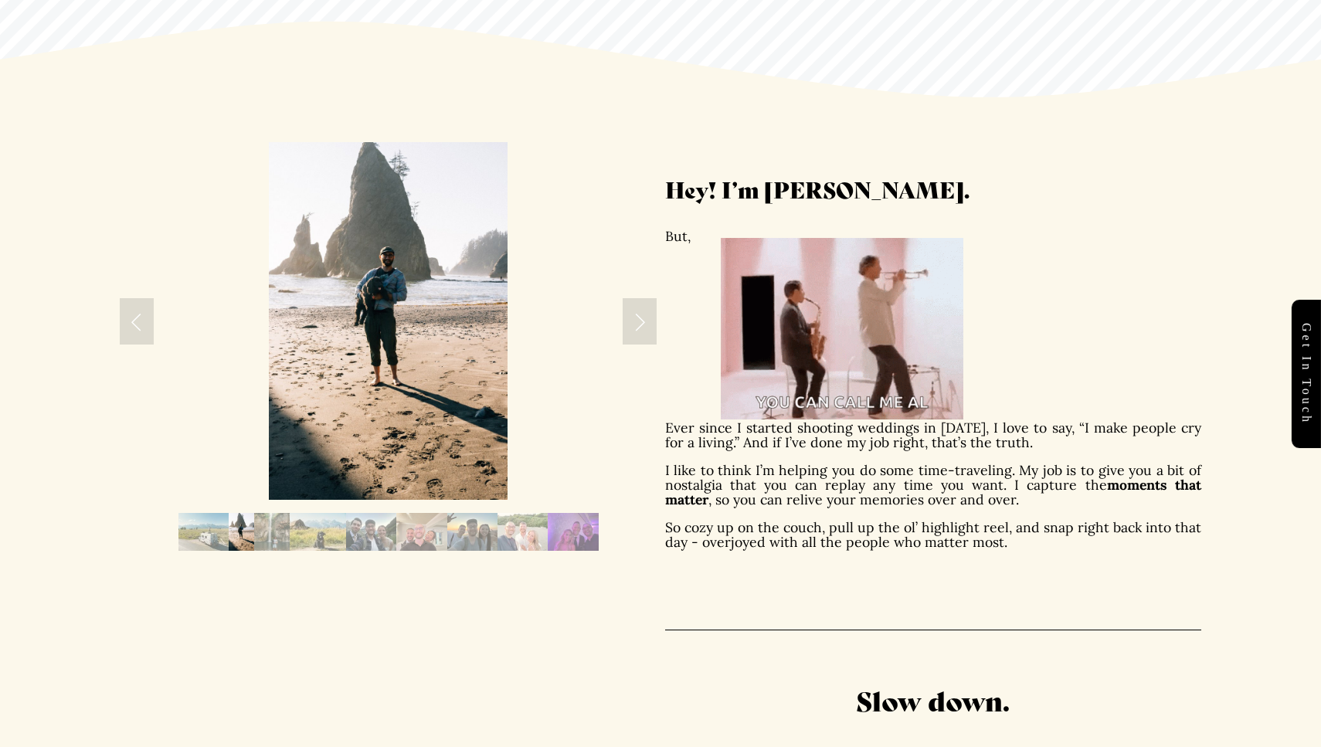
click at [644, 321] on link "Next Slide" at bounding box center [640, 321] width 34 height 46
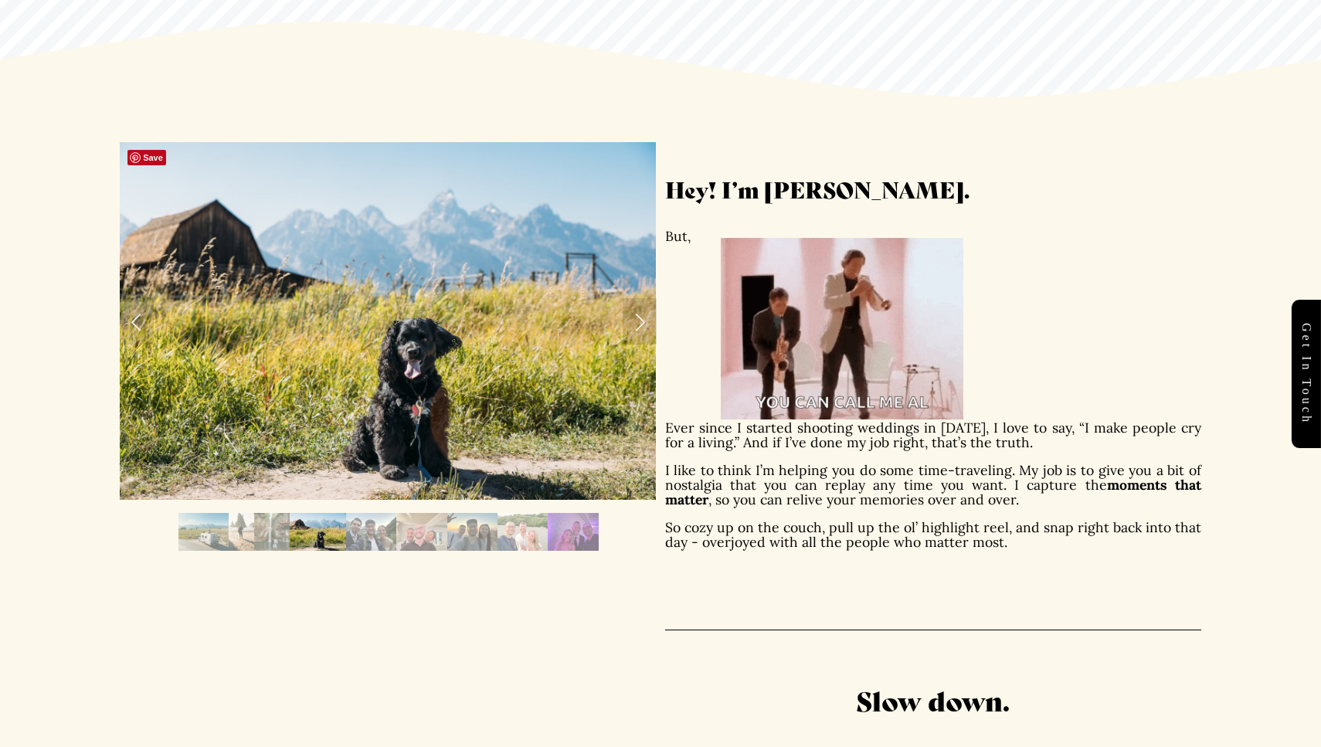
click at [630, 334] on link "Next Slide" at bounding box center [640, 321] width 34 height 46
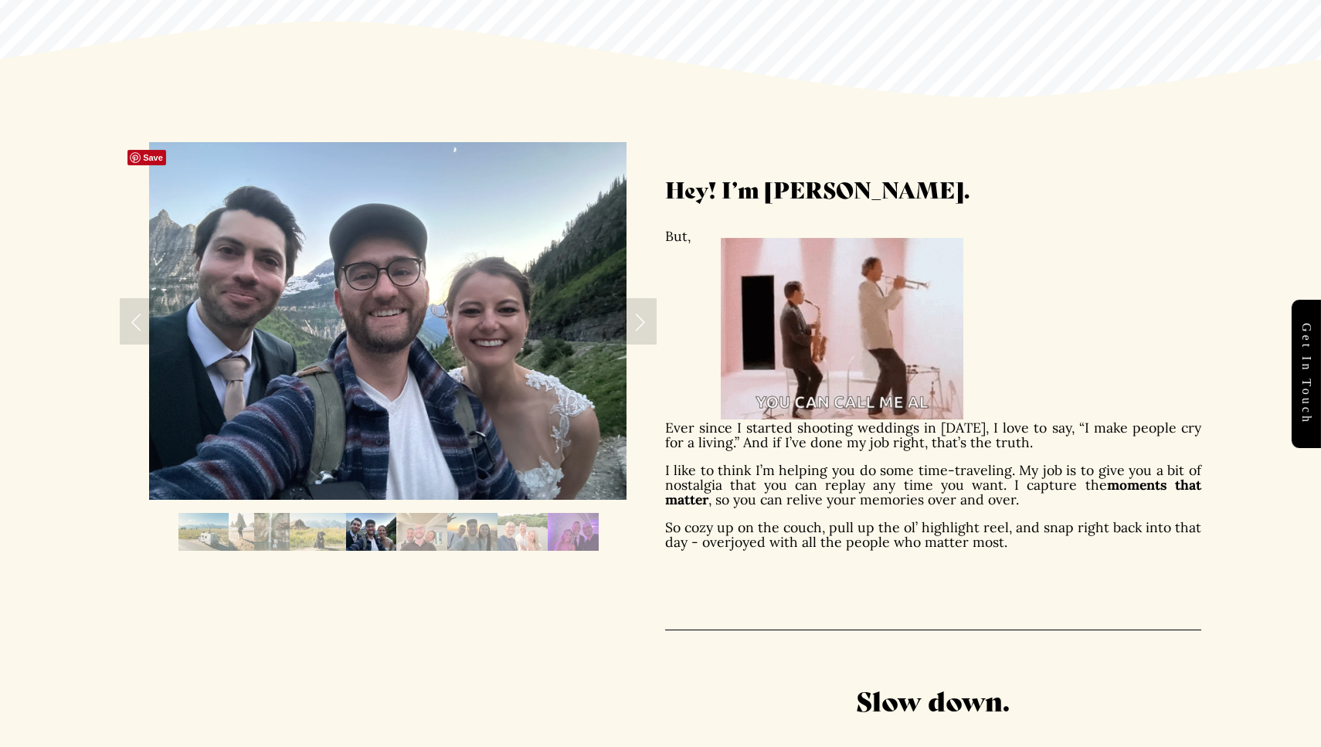
click at [630, 334] on link "Next Slide" at bounding box center [640, 321] width 34 height 46
click at [630, 324] on link "Next Slide" at bounding box center [640, 321] width 34 height 46
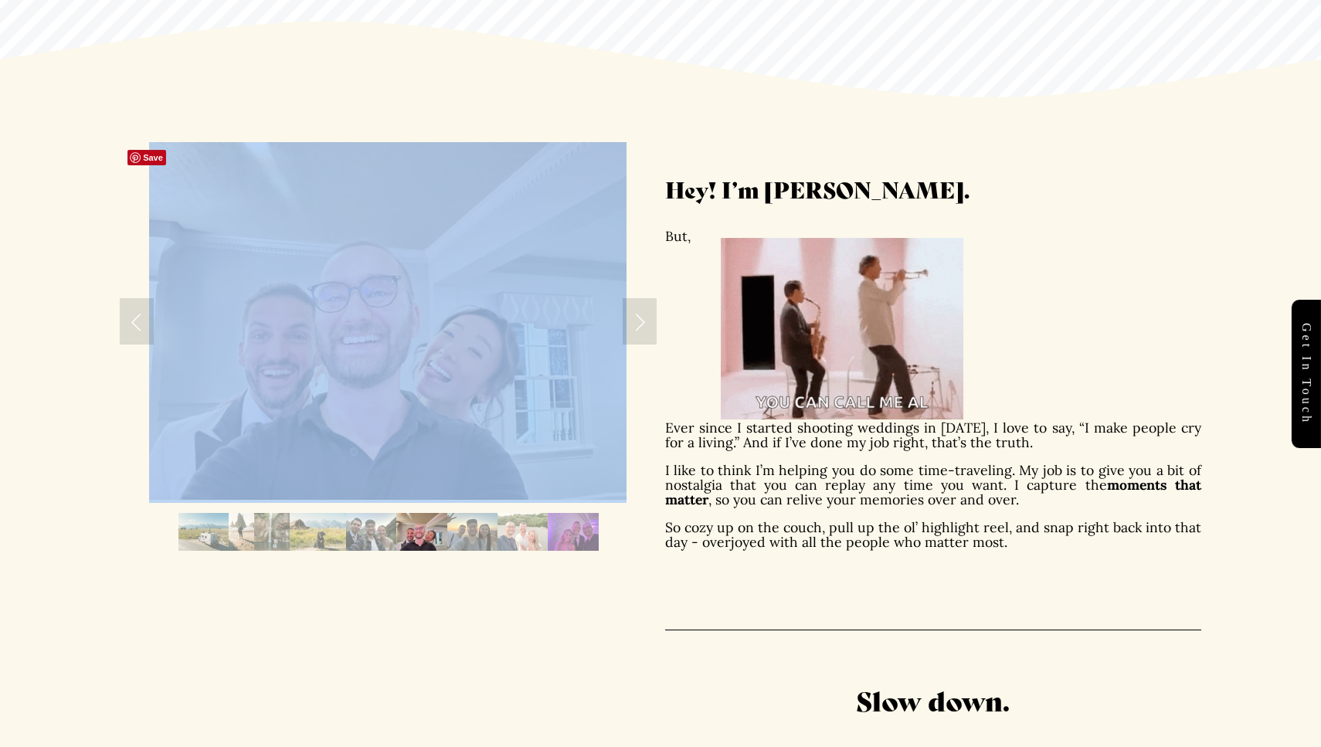
click at [621, 324] on div at bounding box center [388, 321] width 536 height 358
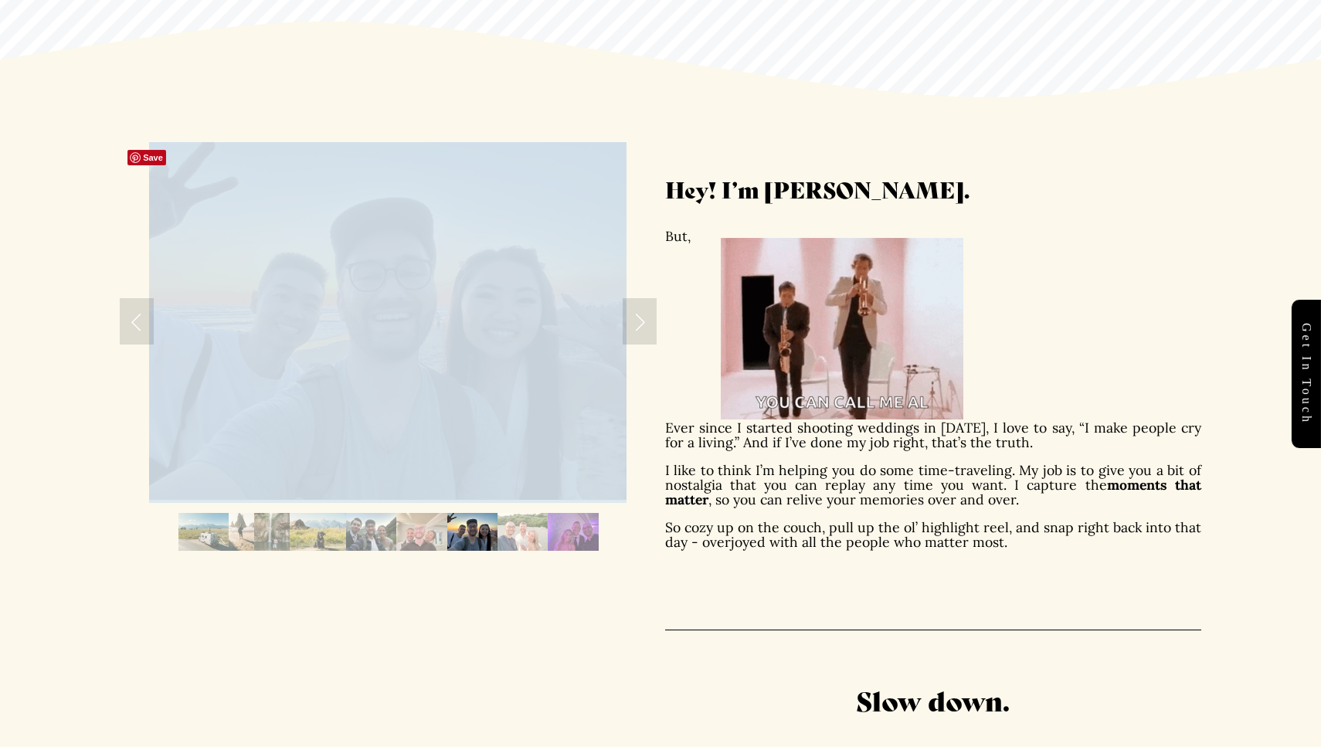
click at [621, 324] on img at bounding box center [387, 321] width 477 height 358
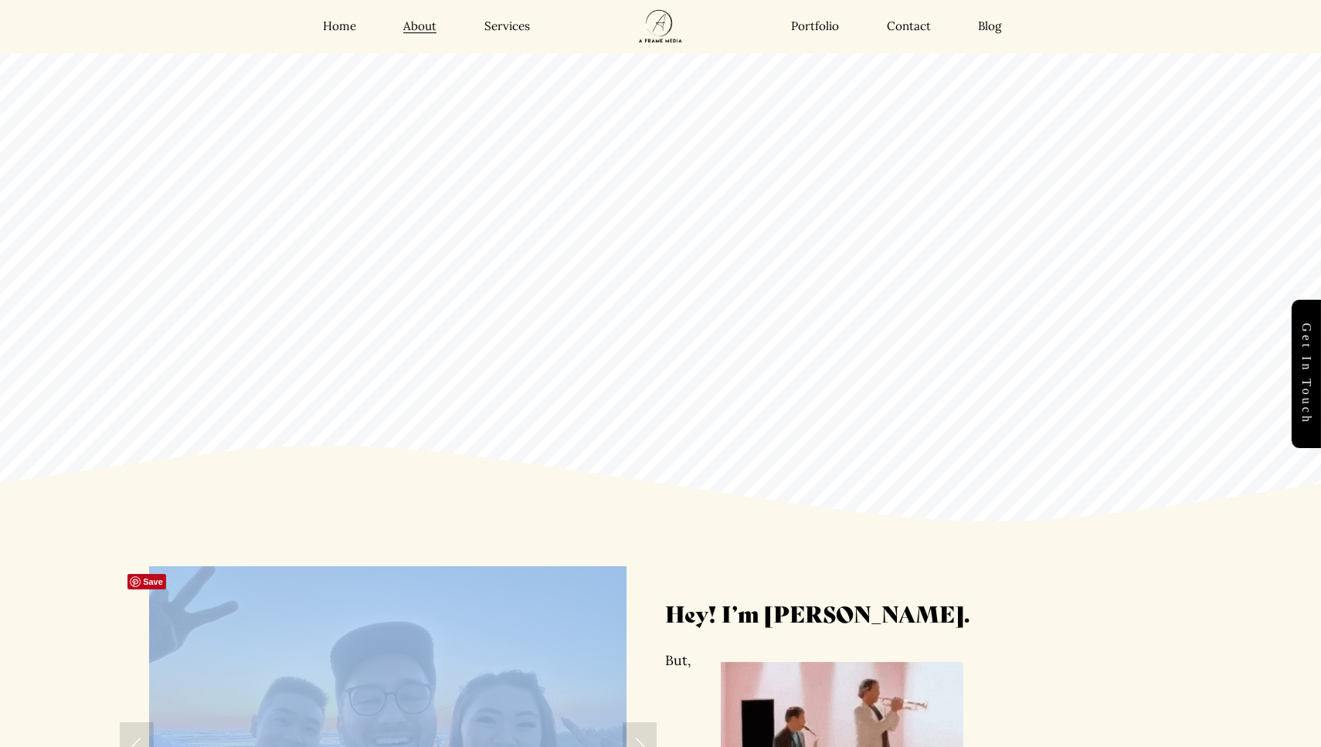
scroll to position [0, 0]
click at [502, 30] on link "Services" at bounding box center [507, 26] width 46 height 15
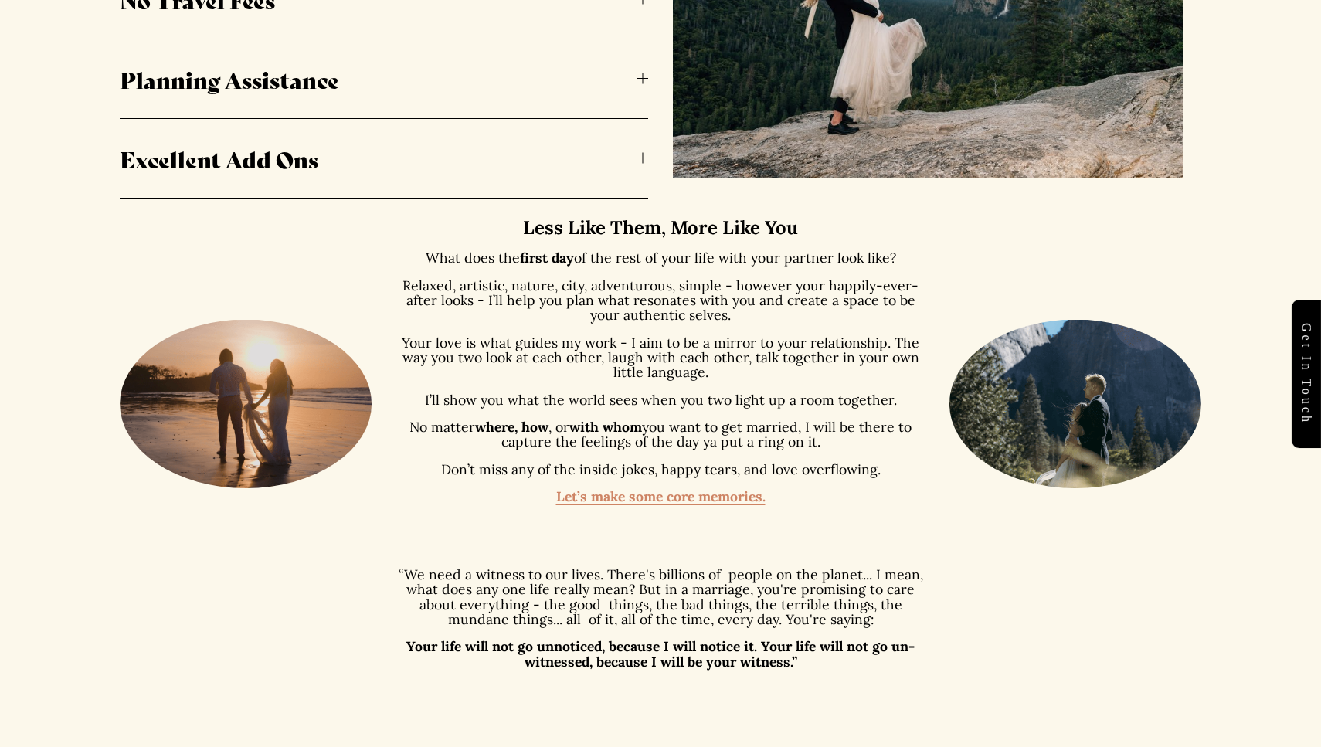
scroll to position [1251, 0]
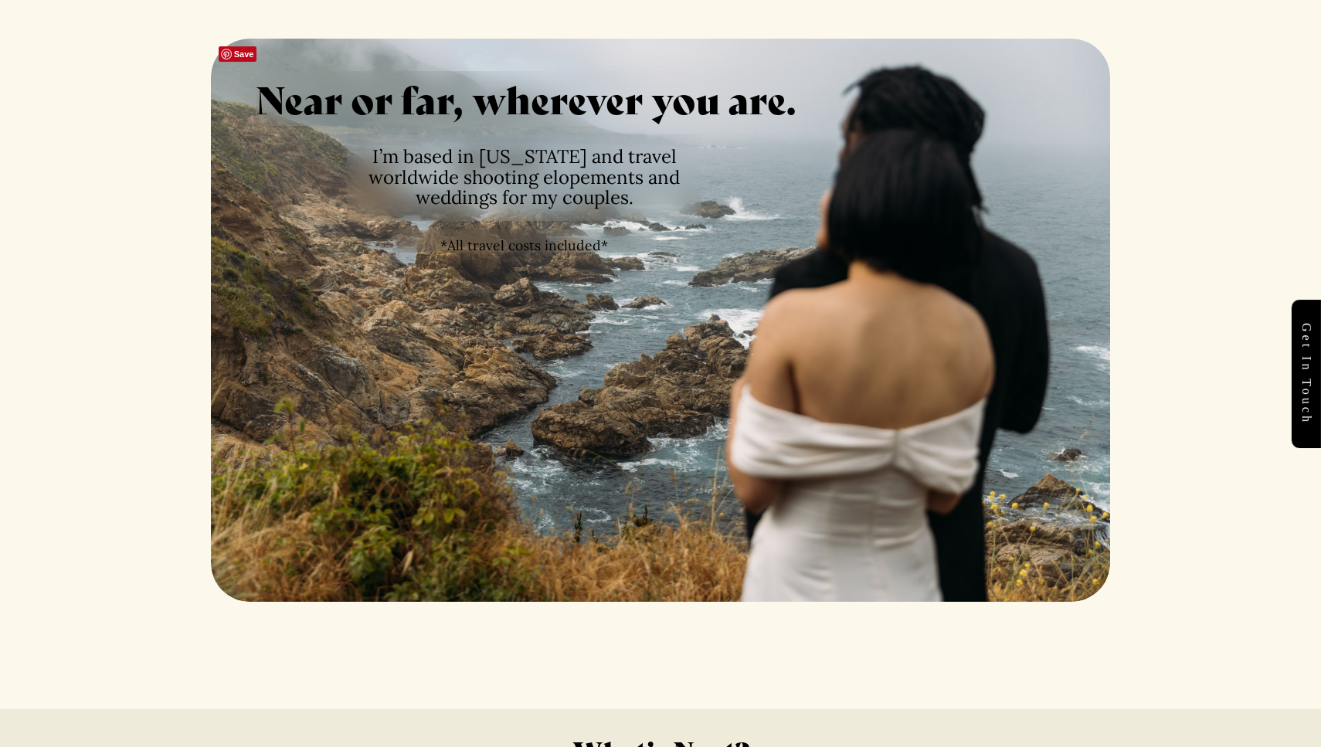
scroll to position [2174, 0]
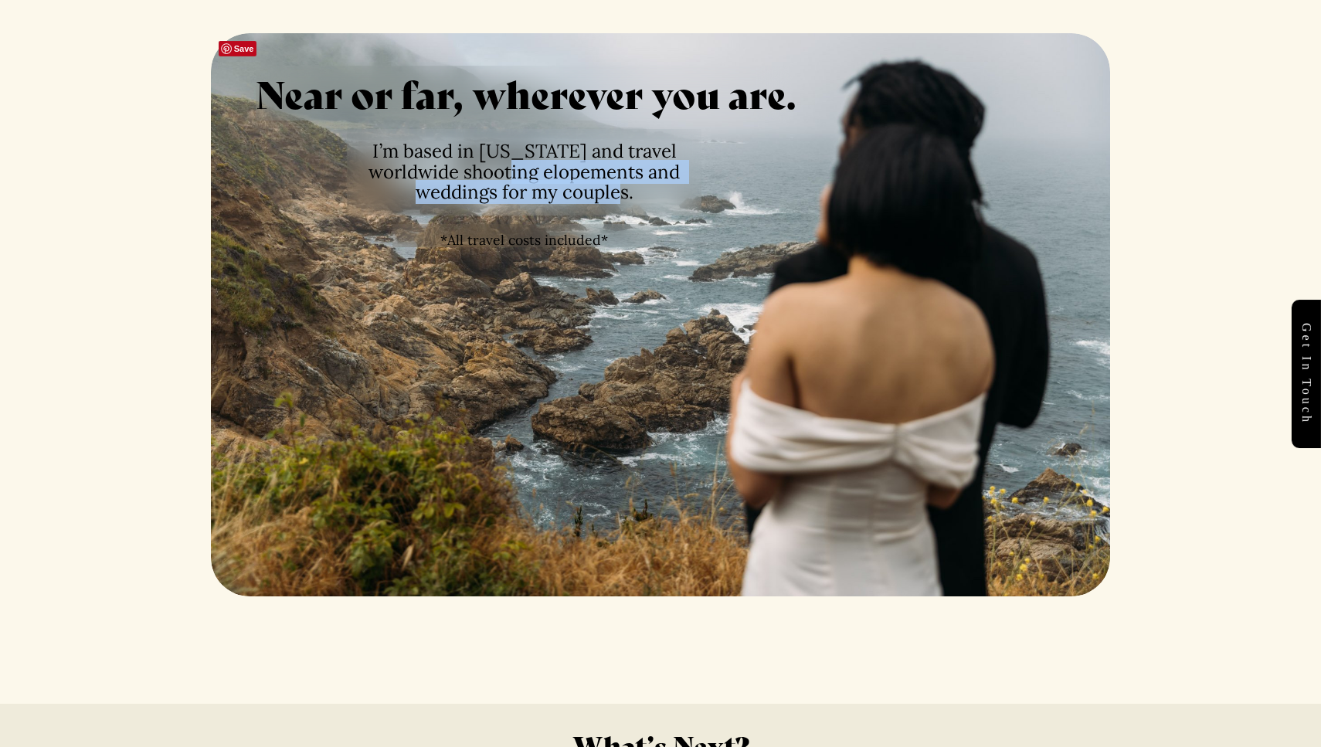
drag, startPoint x: 531, startPoint y: 173, endPoint x: 625, endPoint y: 197, distance: 97.2
click at [630, 197] on span "I’m based in [US_STATE] and travel worldwide shooting elopements and weddings f…" at bounding box center [526, 171] width 316 height 65
click at [566, 243] on span "*All travel costs included*" at bounding box center [524, 240] width 168 height 18
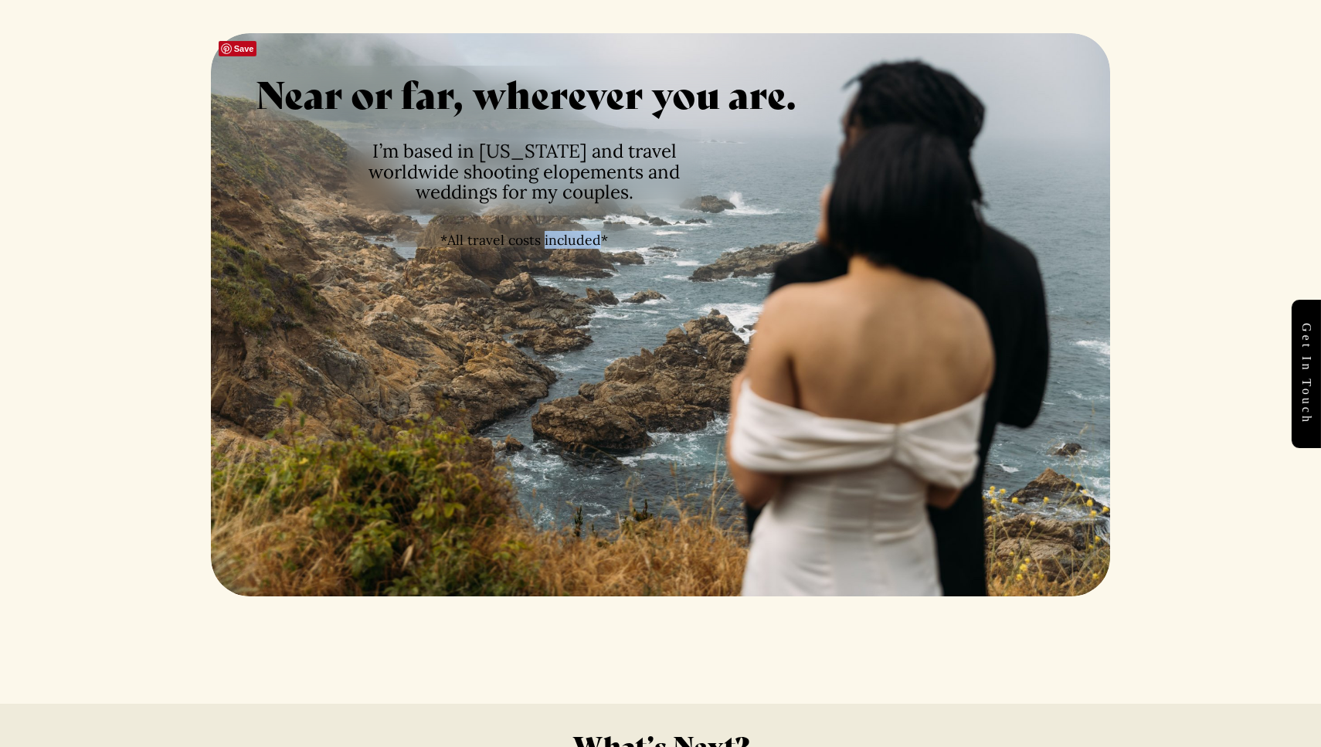
click at [566, 243] on span "*All travel costs included*" at bounding box center [524, 240] width 168 height 18
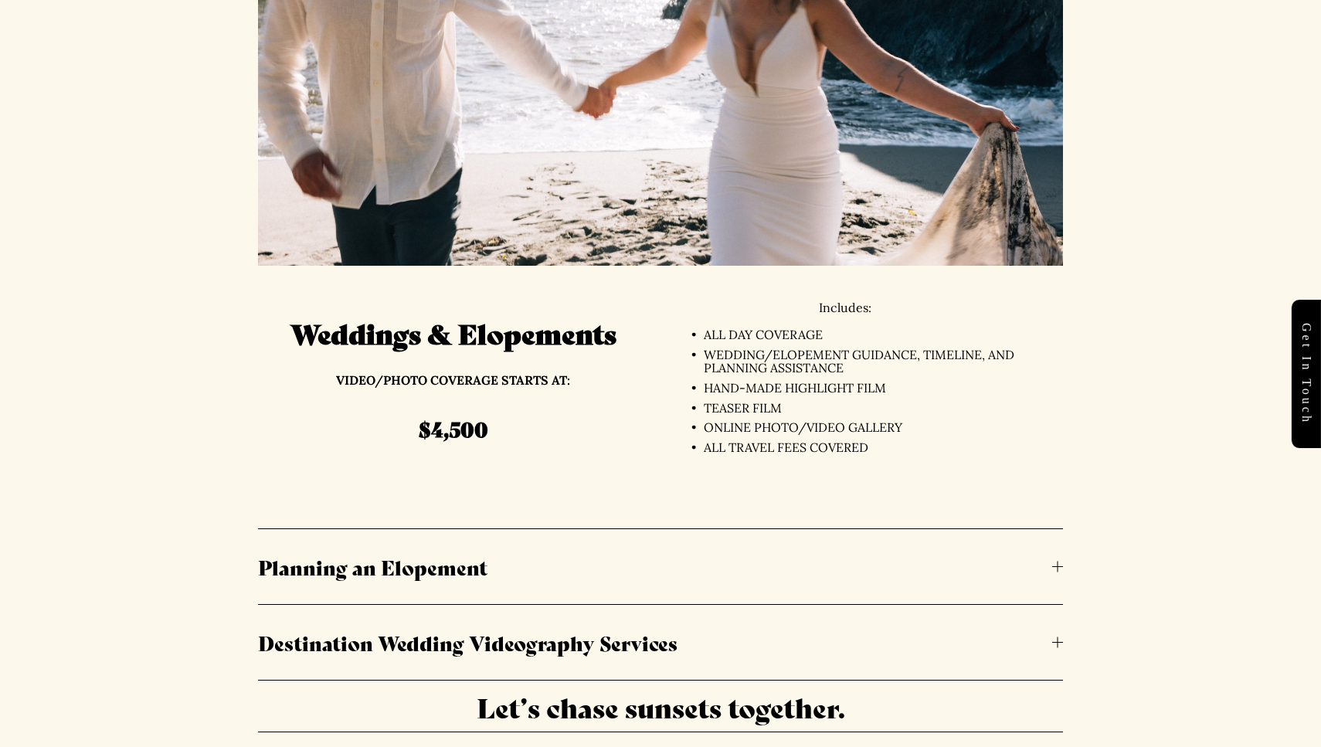
scroll to position [3607, 0]
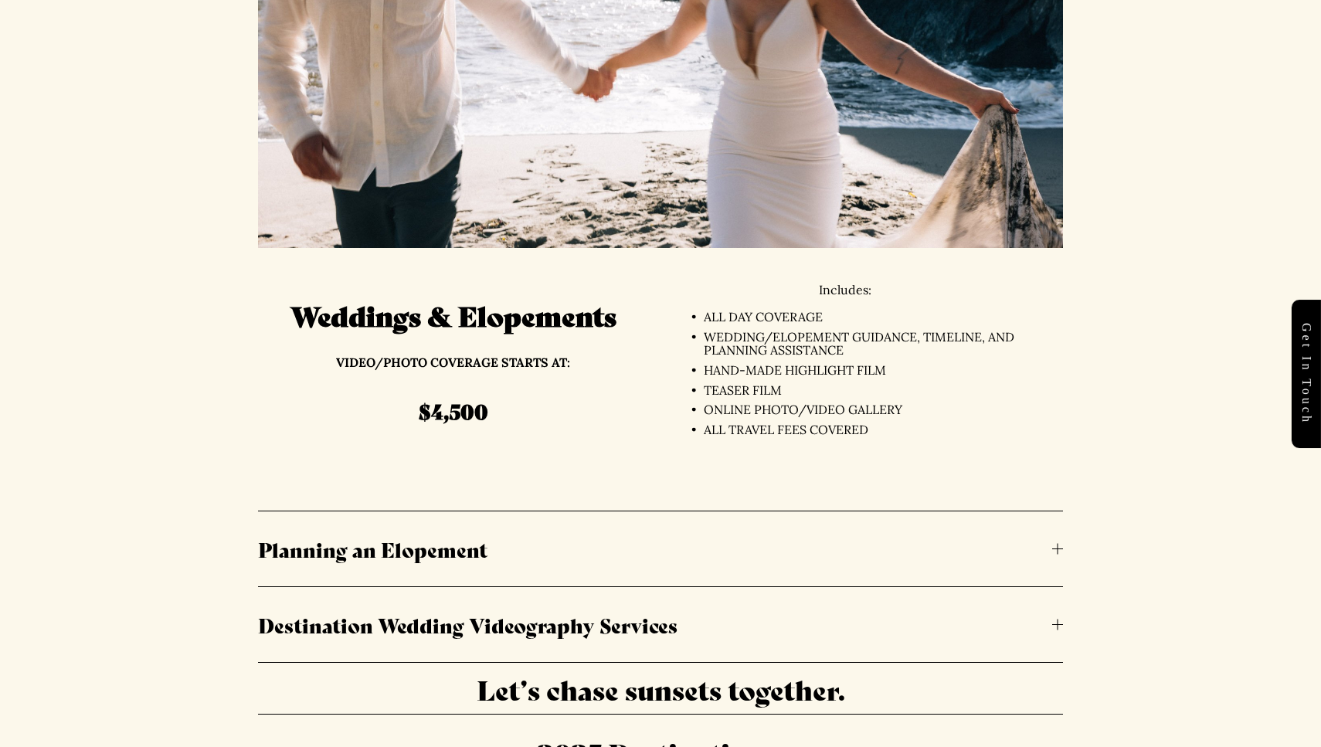
drag, startPoint x: 427, startPoint y: 348, endPoint x: 601, endPoint y: 348, distance: 173.8
click at [606, 356] on p "VIDEO/PHOTO COVERAGE STARTS AT:" at bounding box center [453, 363] width 390 height 14
click at [601, 356] on p "VIDEO/PHOTO COVERAGE STARTS AT:" at bounding box center [453, 363] width 390 height 14
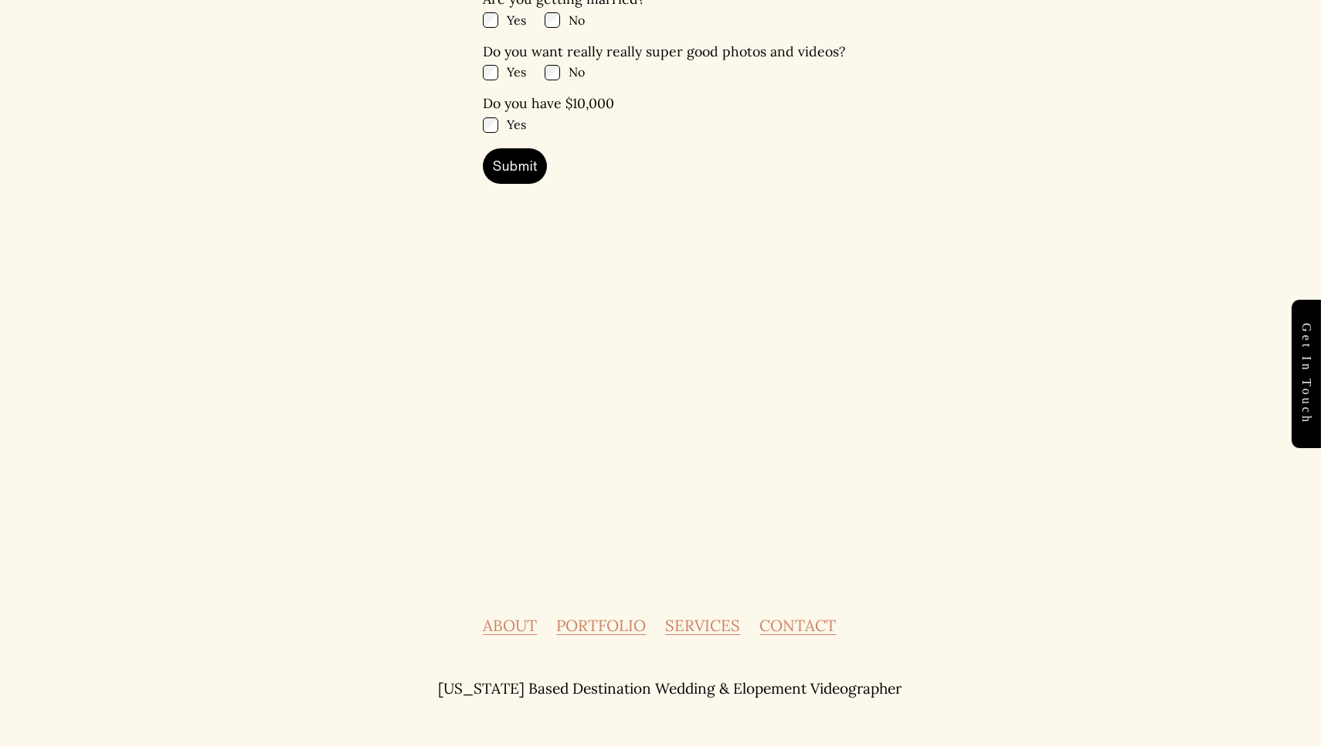
scroll to position [7867, 0]
click at [606, 619] on link "PORTFOLIO" at bounding box center [601, 626] width 90 height 15
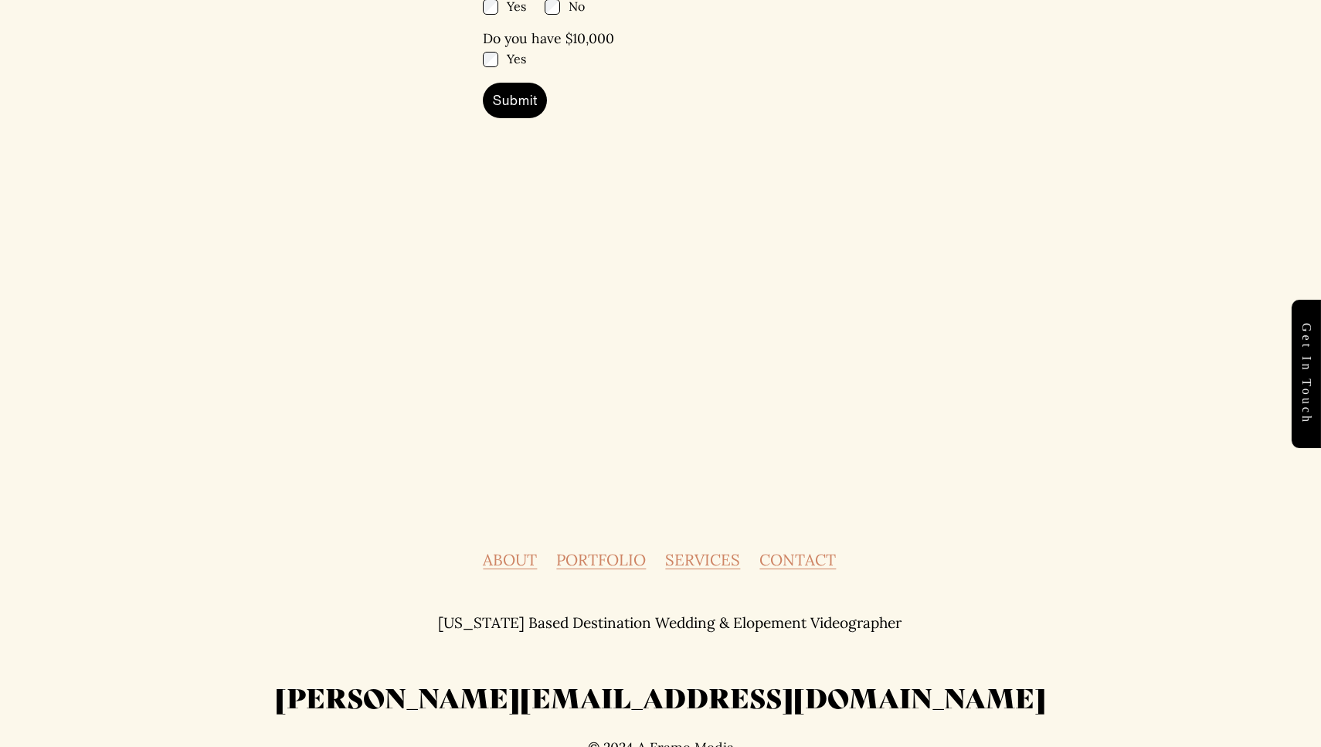
scroll to position [8653, 0]
